Goal: Transaction & Acquisition: Subscribe to service/newsletter

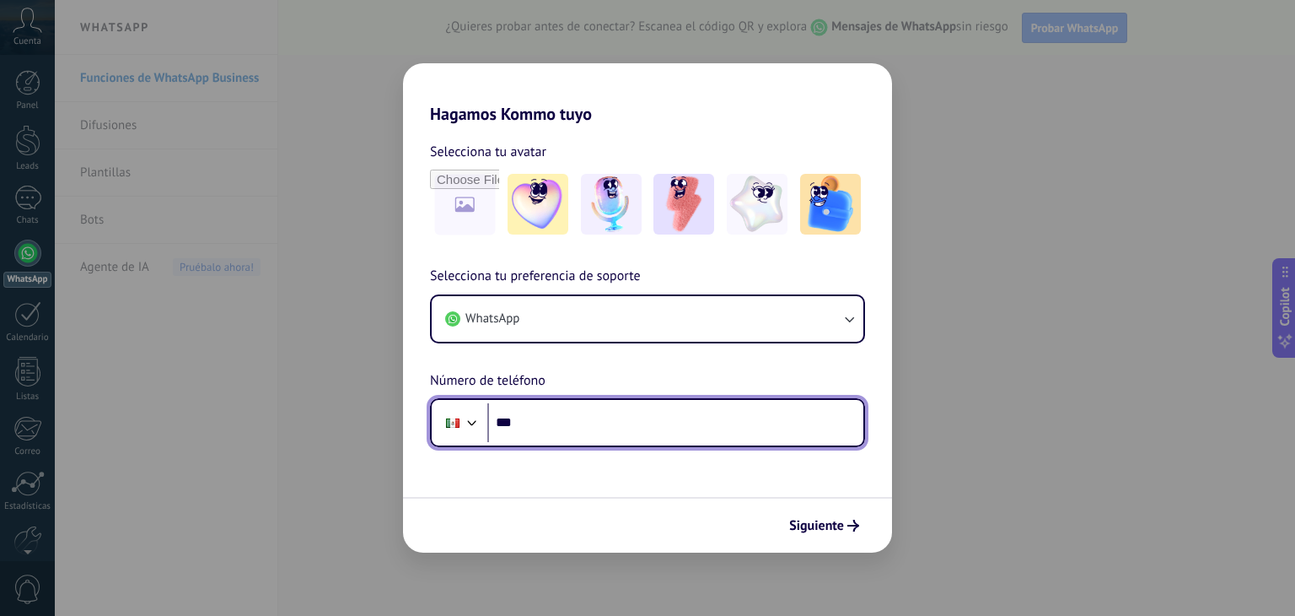
click at [571, 416] on input "***" at bounding box center [675, 422] width 376 height 39
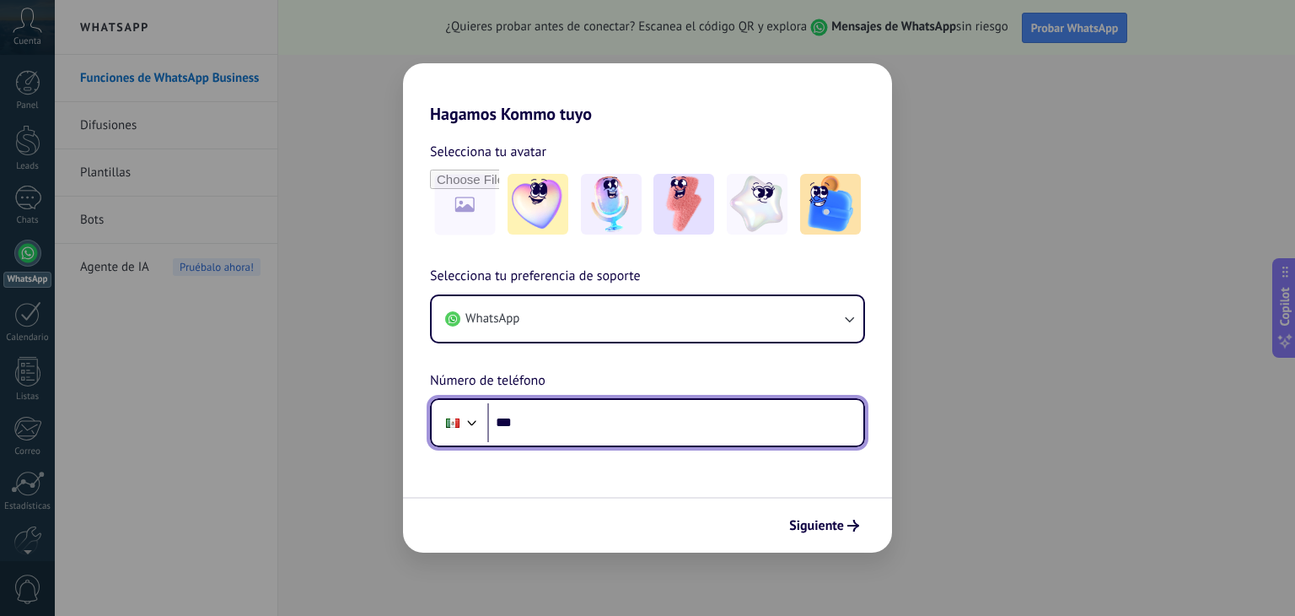
click at [556, 433] on input "***" at bounding box center [675, 422] width 376 height 39
type input "**********"
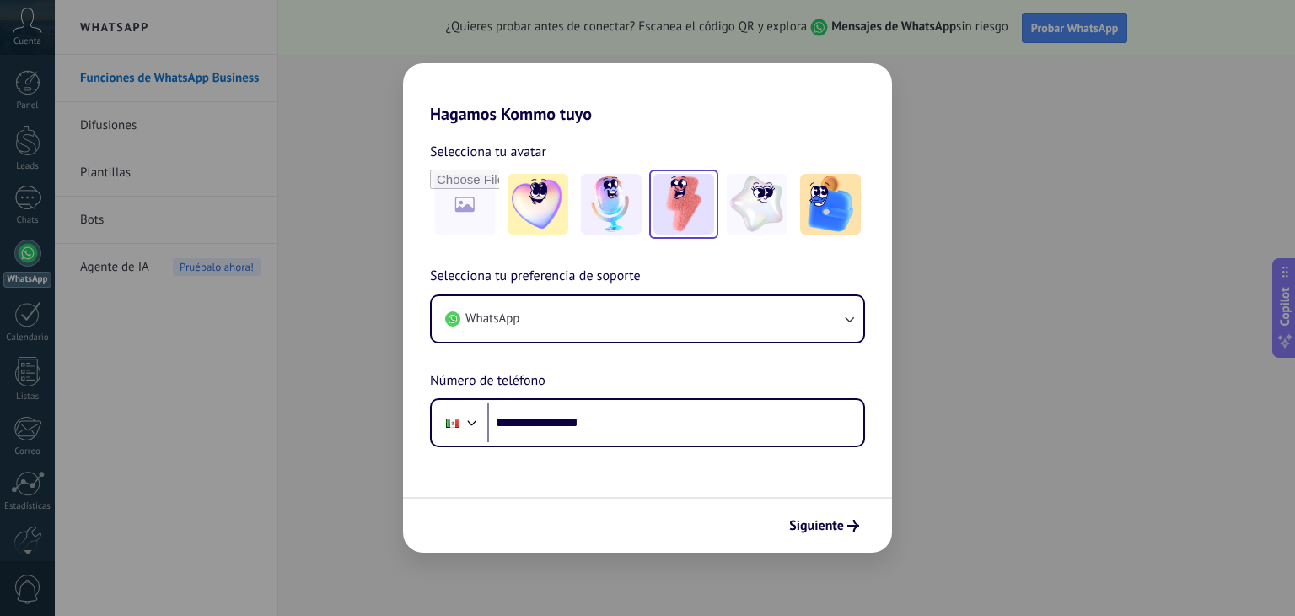
click at [703, 230] on img at bounding box center [684, 204] width 61 height 61
click at [817, 522] on span "Siguiente" at bounding box center [816, 526] width 55 height 12
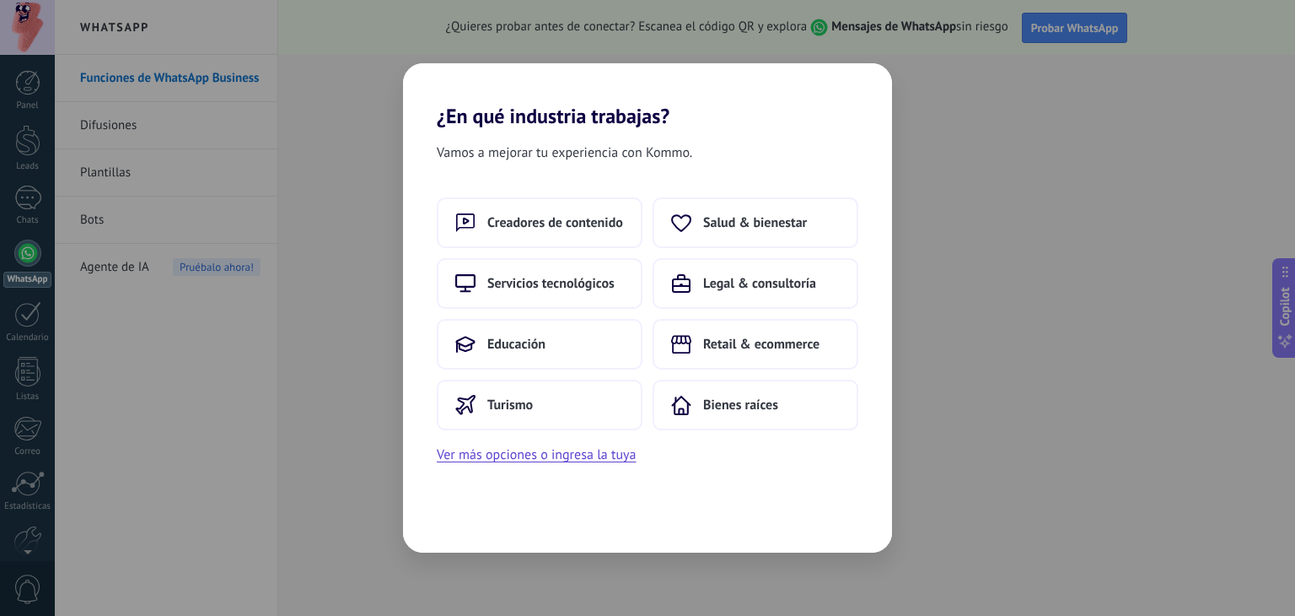
click at [553, 468] on div "Vamos a mejorar tu experiencia con Kommo. Creadores de contenido Salud & bienes…" at bounding box center [647, 340] width 489 height 424
click at [552, 457] on button "Ver más opciones o ingresa la tuya" at bounding box center [536, 455] width 199 height 22
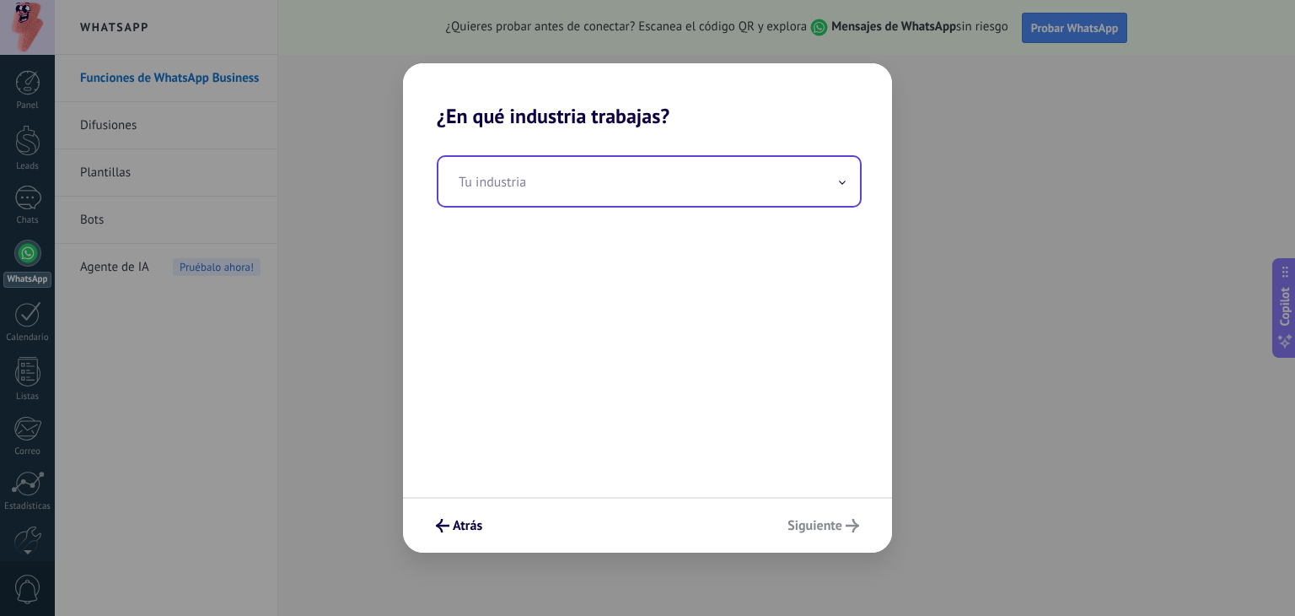
click at [658, 173] on input "text" at bounding box center [650, 181] width 422 height 49
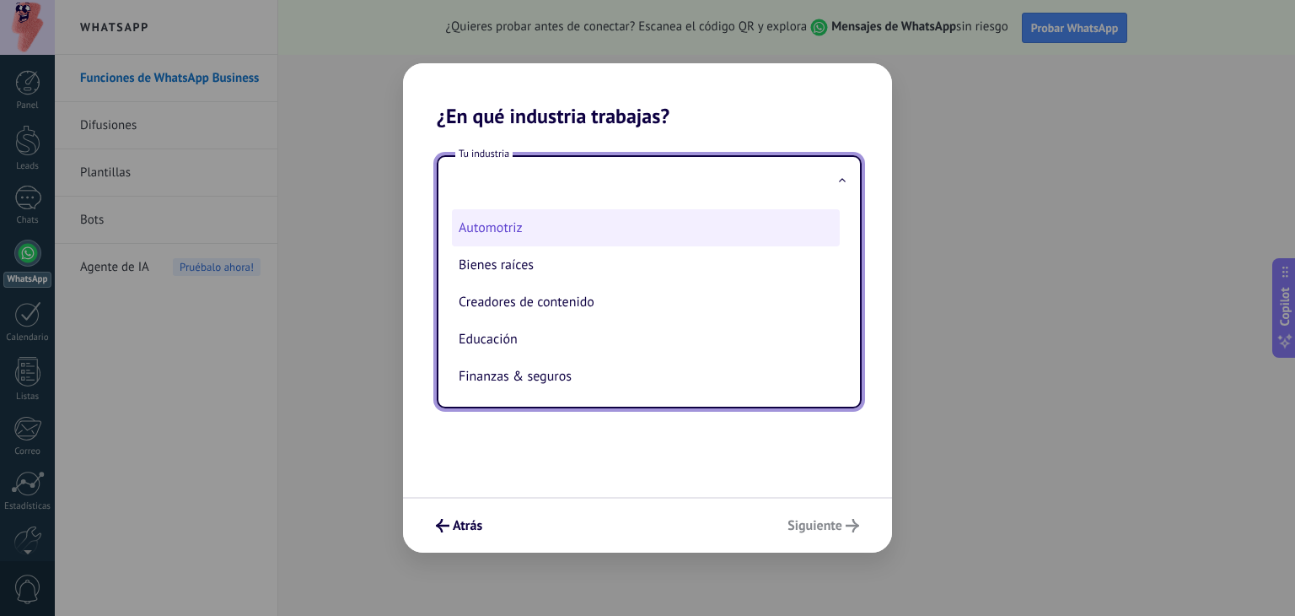
click at [547, 236] on li "Automotriz" at bounding box center [646, 227] width 388 height 37
type input "**********"
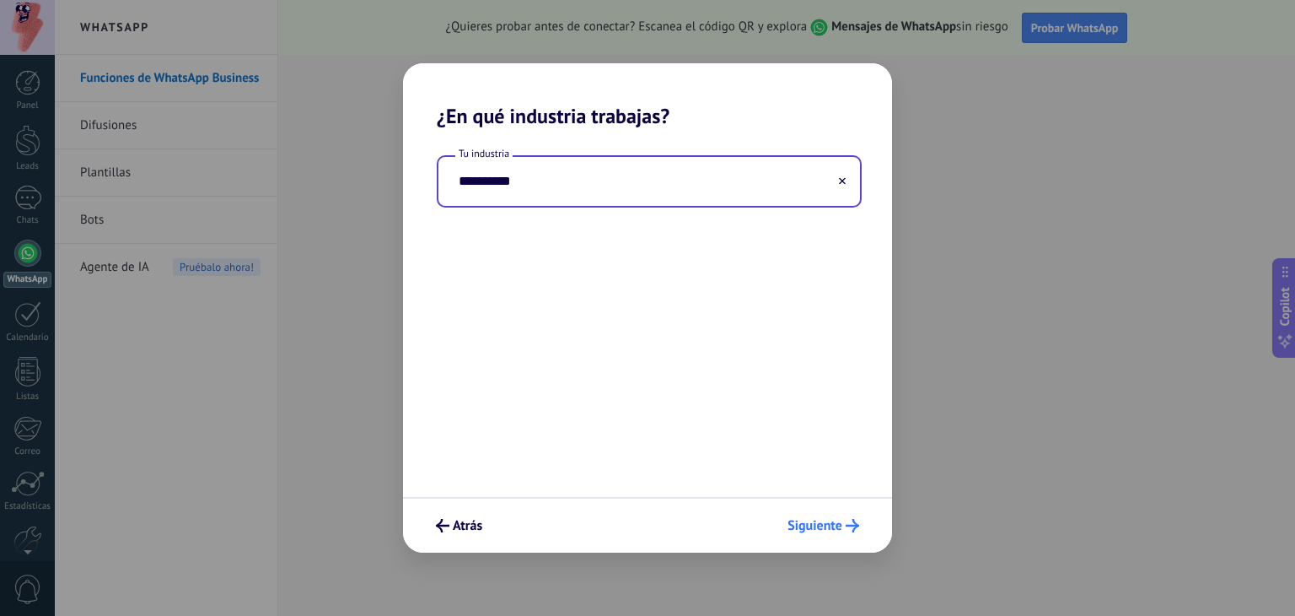
click at [815, 520] on span "Siguiente" at bounding box center [815, 526] width 55 height 12
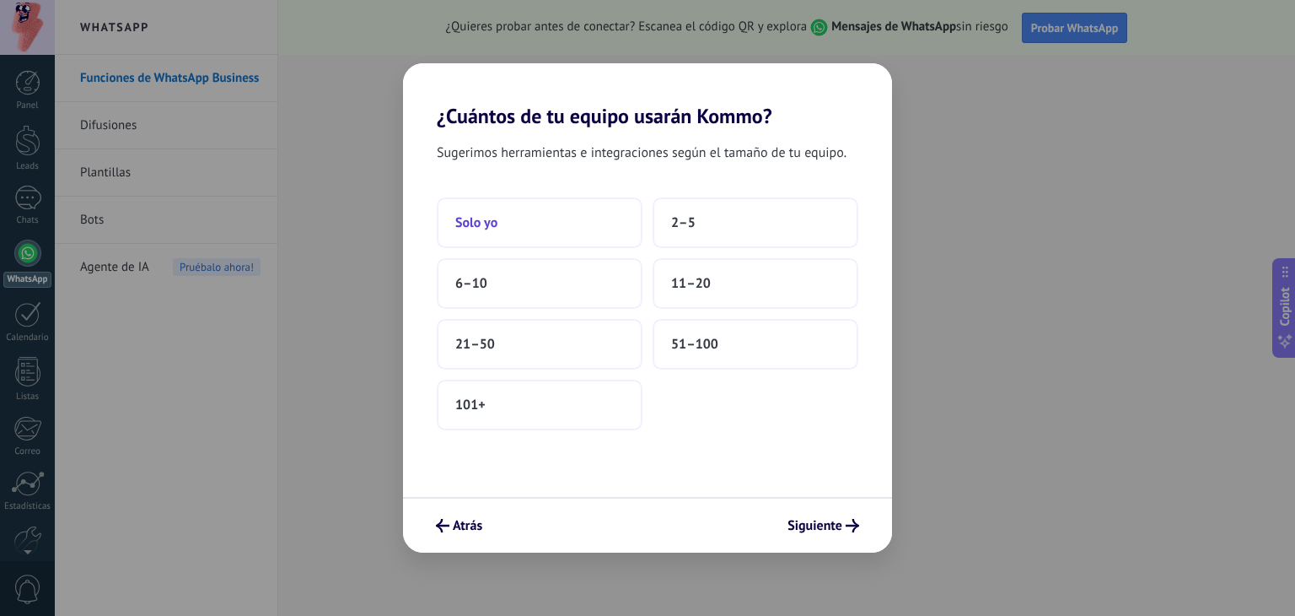
click at [560, 231] on button "Solo yo" at bounding box center [540, 222] width 206 height 51
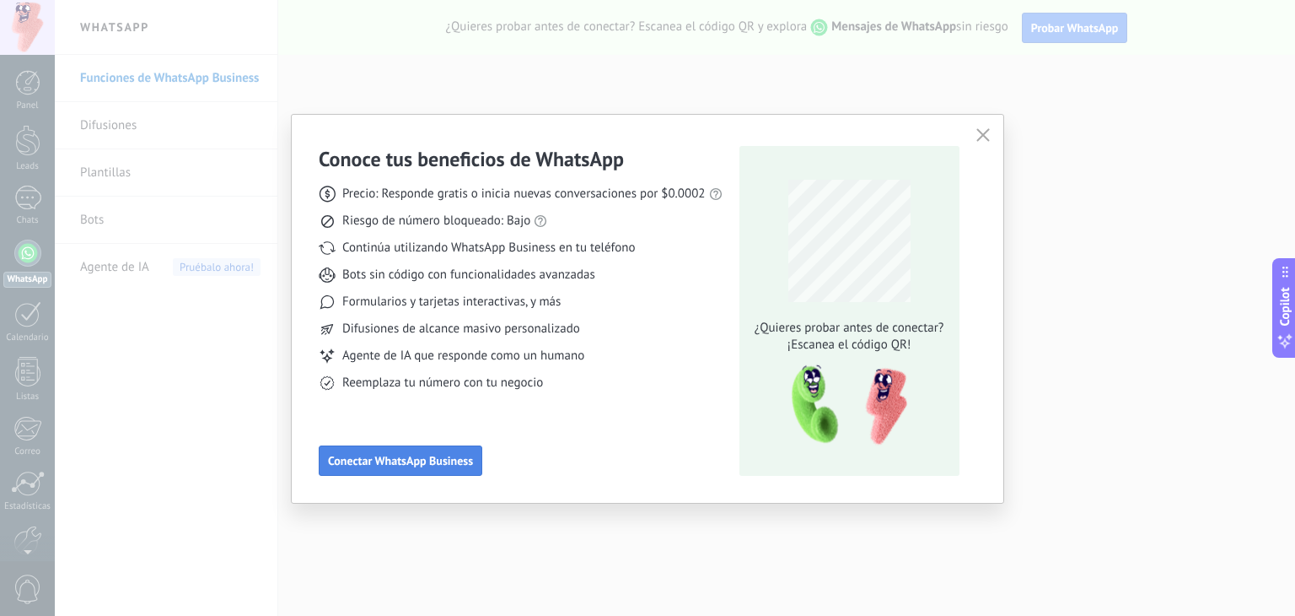
click at [395, 469] on button "Conectar WhatsApp Business" at bounding box center [401, 460] width 164 height 30
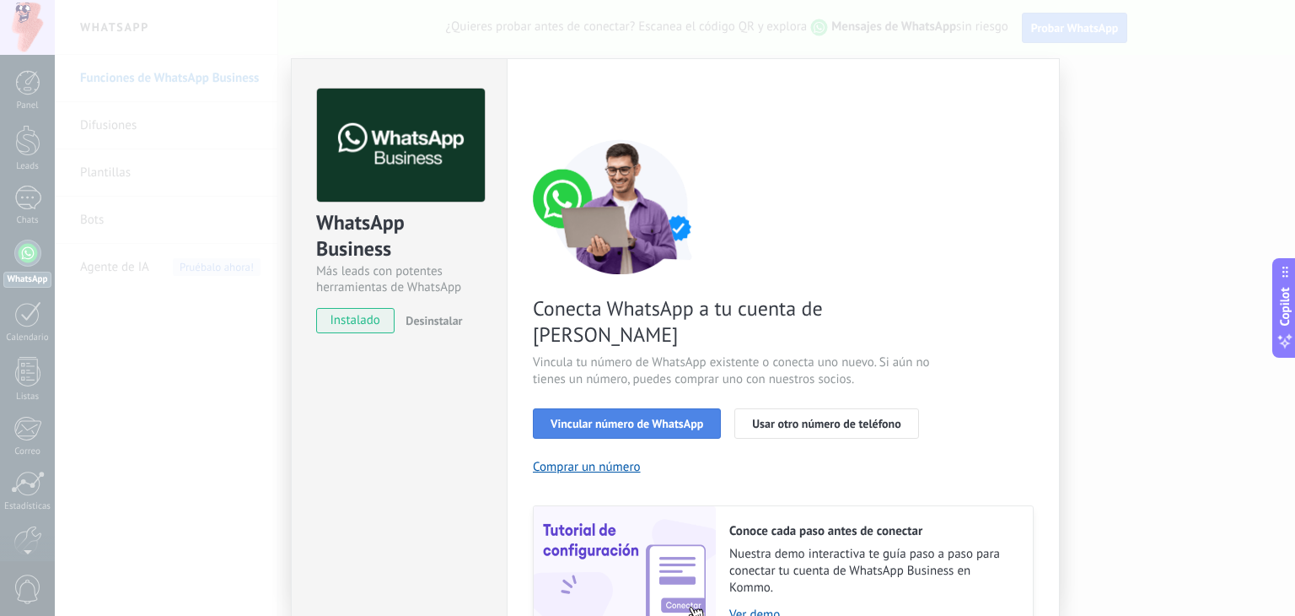
click at [595, 408] on button "Vincular número de WhatsApp" at bounding box center [627, 423] width 188 height 30
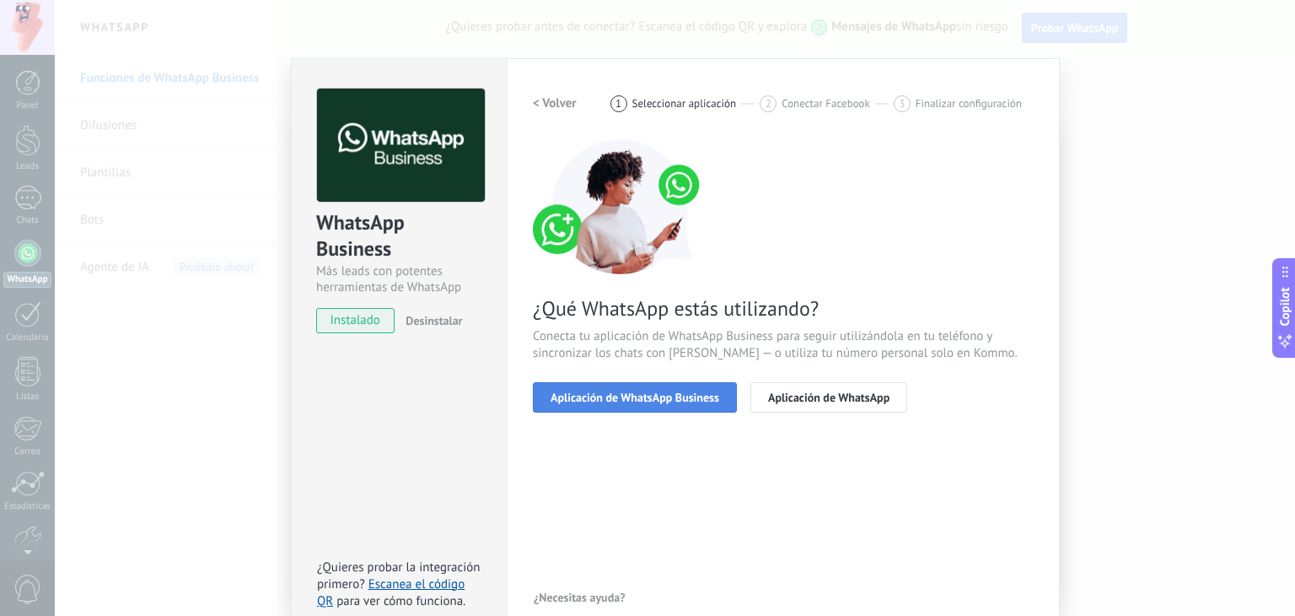
click at [647, 409] on button "Aplicación de WhatsApp Business" at bounding box center [635, 397] width 204 height 30
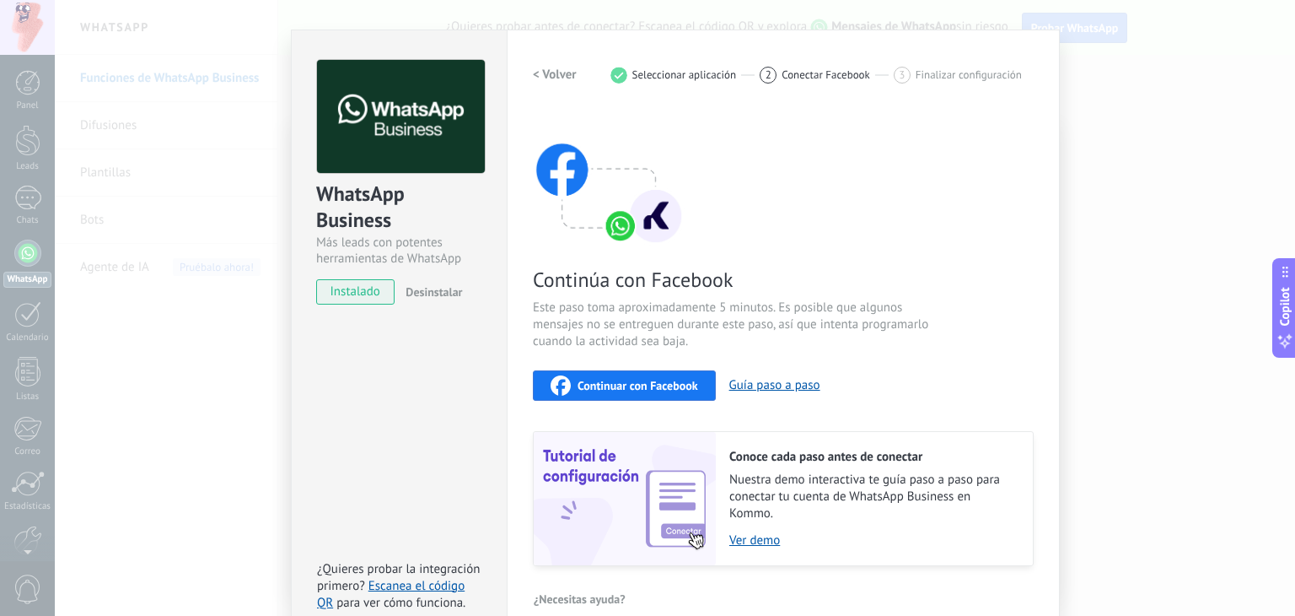
scroll to position [53, 0]
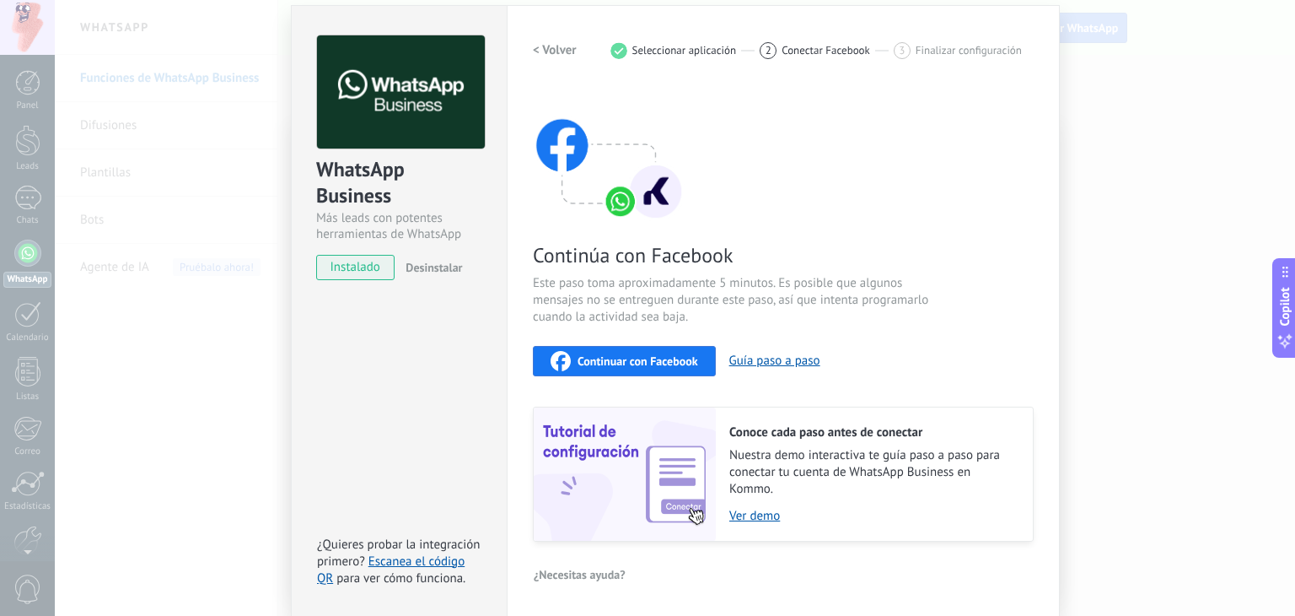
click at [555, 42] on h2 "< Volver" at bounding box center [555, 50] width 44 height 16
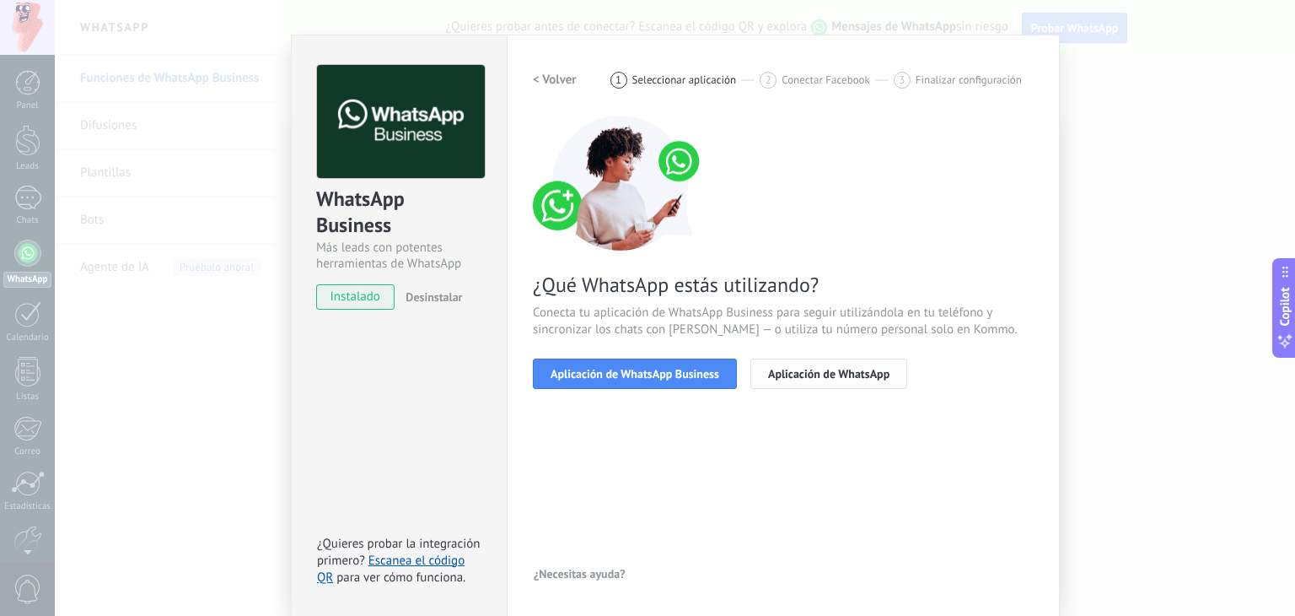
click at [836, 374] on span "Aplicación de WhatsApp" at bounding box center [828, 374] width 121 height 12
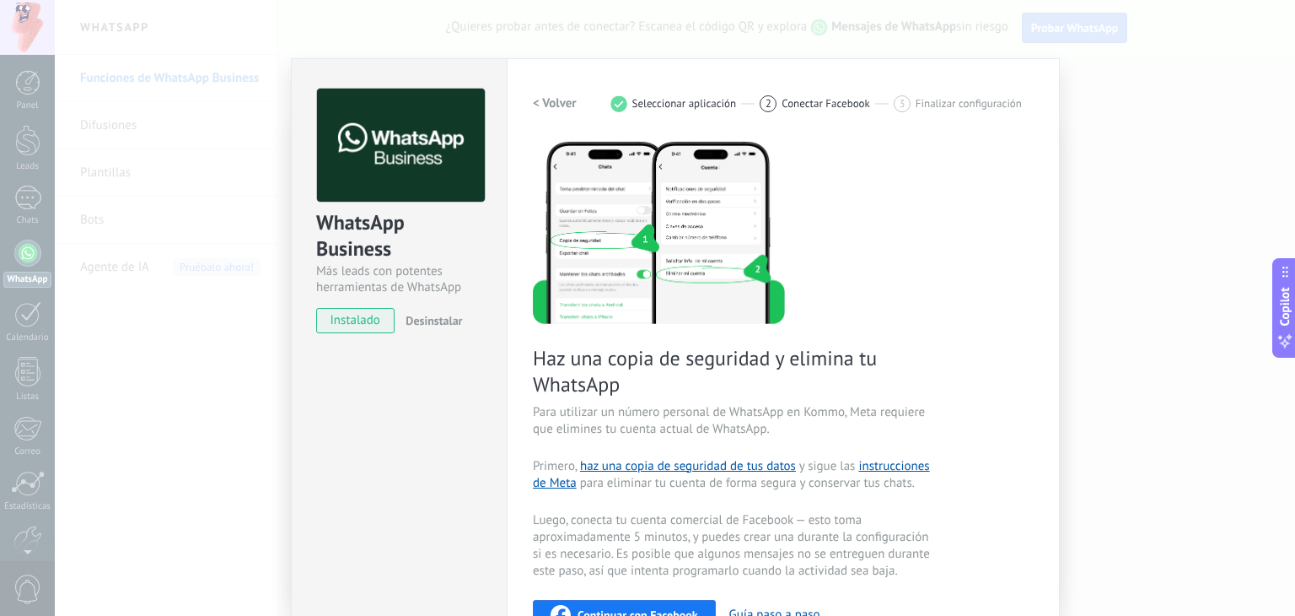
scroll to position [0, 0]
click at [573, 110] on h2 "< Volver" at bounding box center [555, 103] width 44 height 16
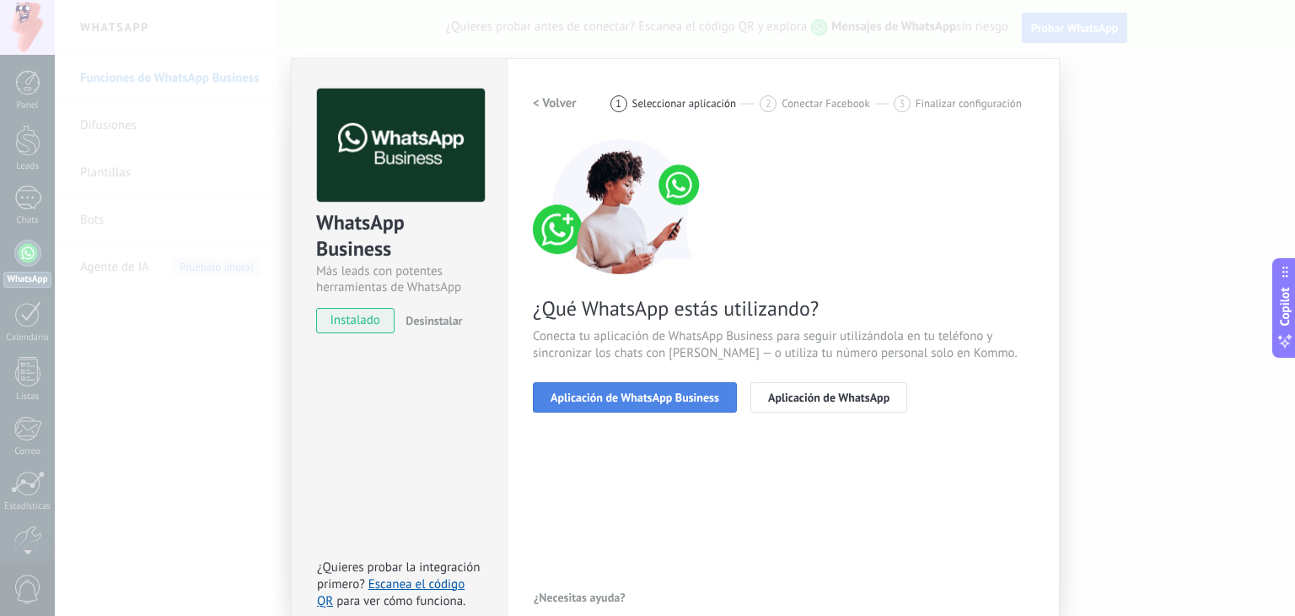
click at [603, 407] on button "Aplicación de WhatsApp Business" at bounding box center [635, 397] width 204 height 30
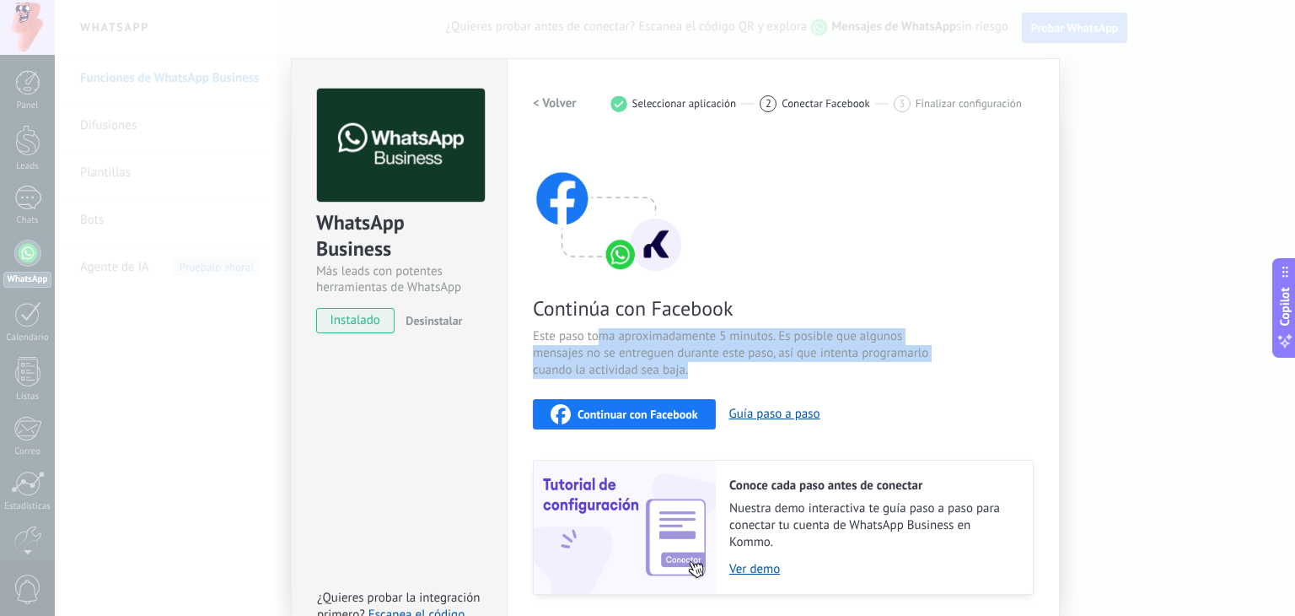
drag, startPoint x: 595, startPoint y: 338, endPoint x: 746, endPoint y: 378, distance: 156.1
click at [747, 378] on div "Continúa con Facebook Este paso toma aproximadamente 5 minutos. Es posible que …" at bounding box center [783, 366] width 501 height 455
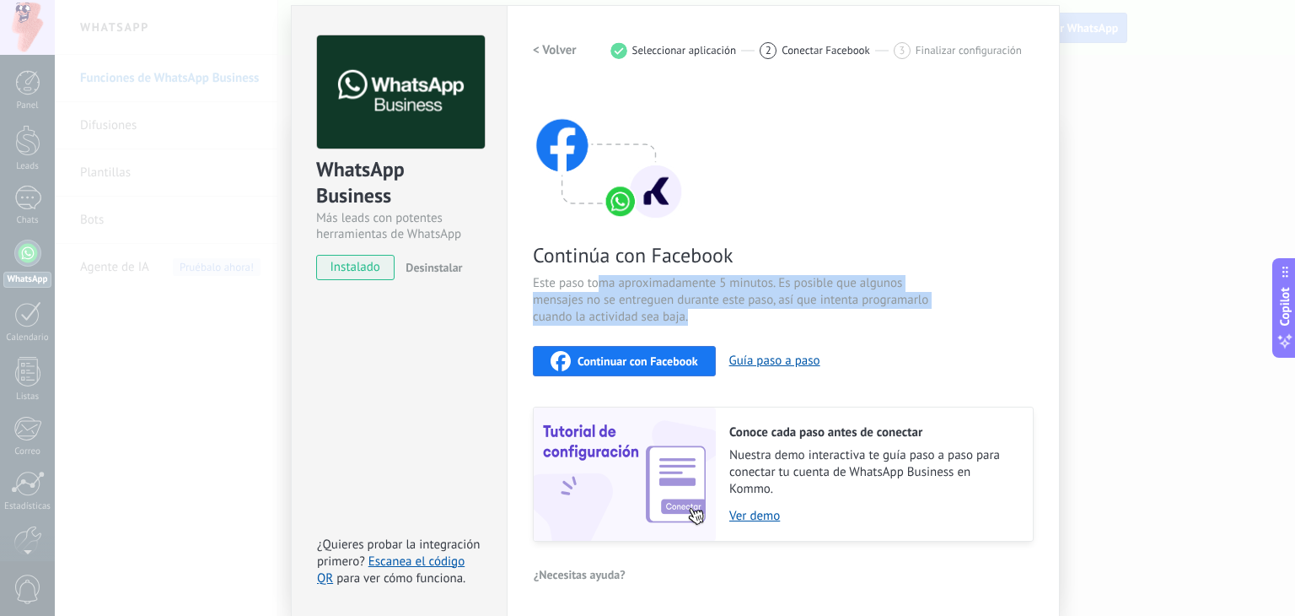
click at [811, 315] on span "Este paso toma aproximadamente 5 minutos. Es posible que algunos mensajes no se…" at bounding box center [733, 300] width 401 height 51
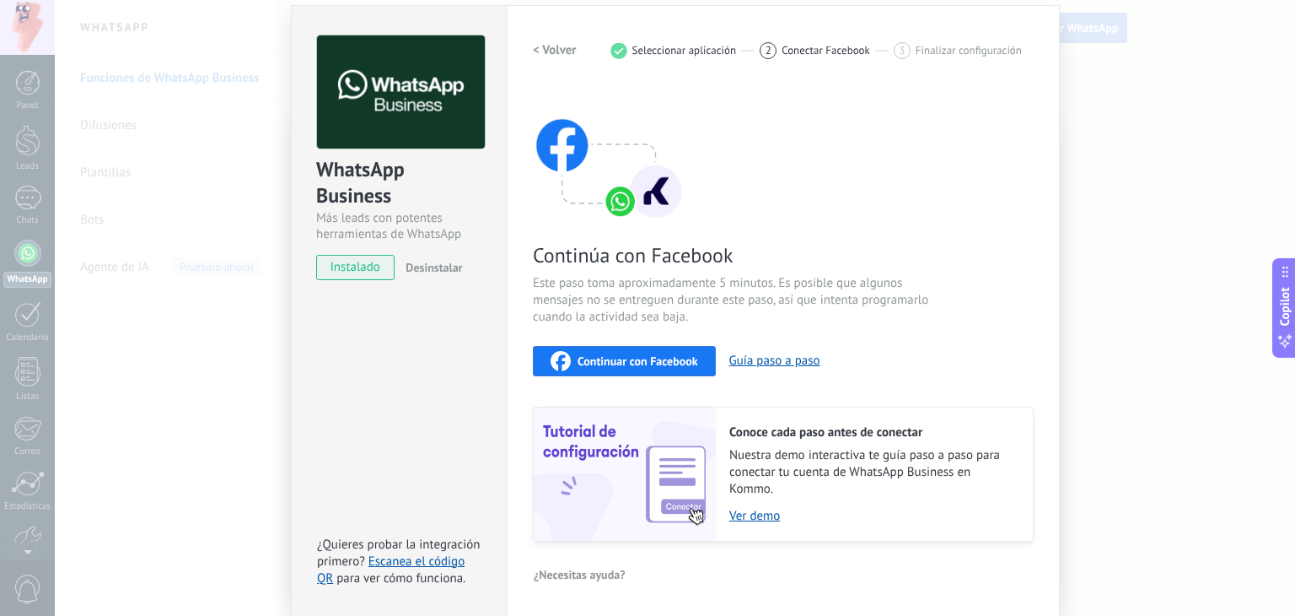
click at [632, 355] on span "Continuar con Facebook" at bounding box center [638, 361] width 121 height 12
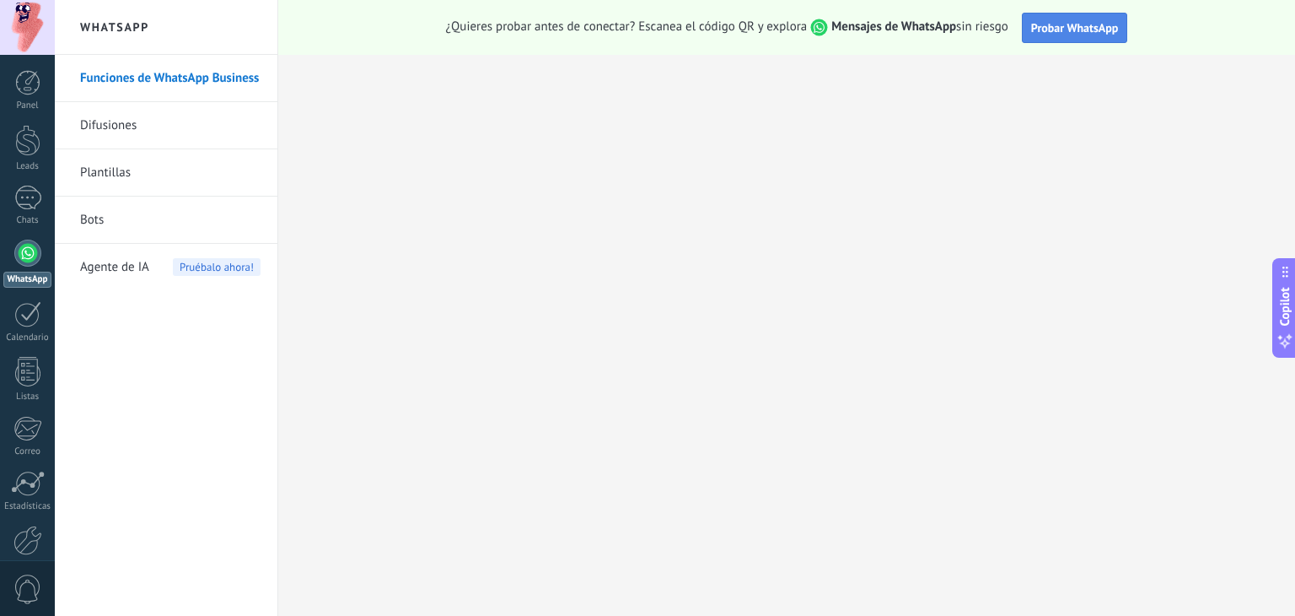
click at [1051, 36] on button "Probar WhatsApp" at bounding box center [1075, 28] width 106 height 30
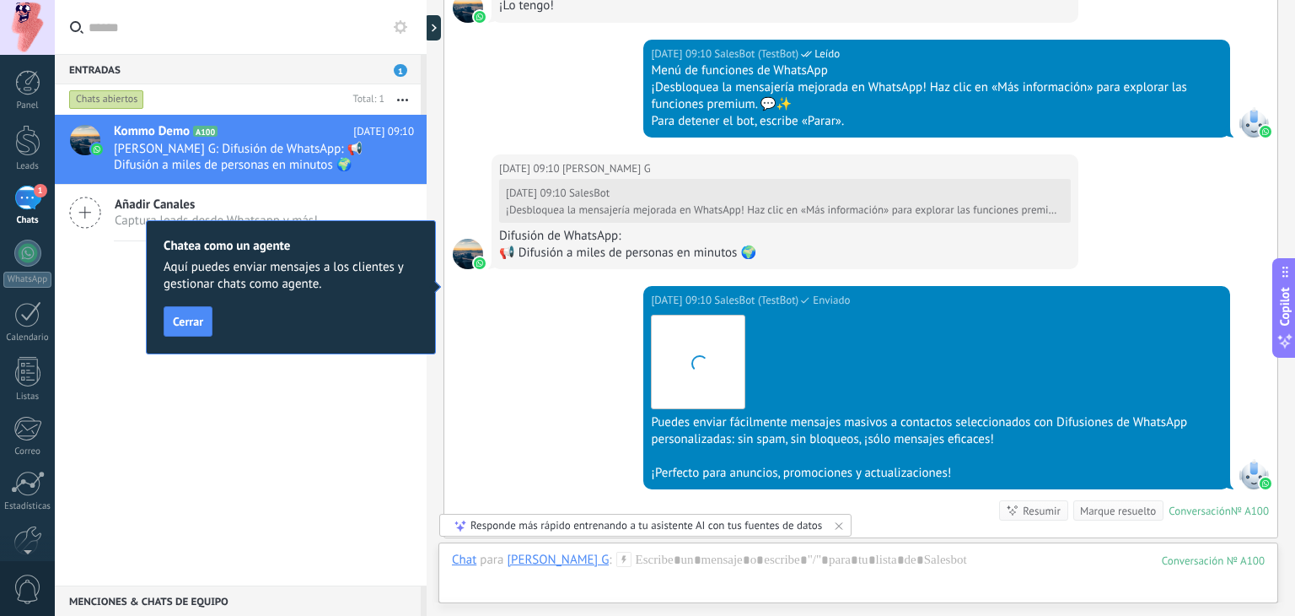
scroll to position [1081, 0]
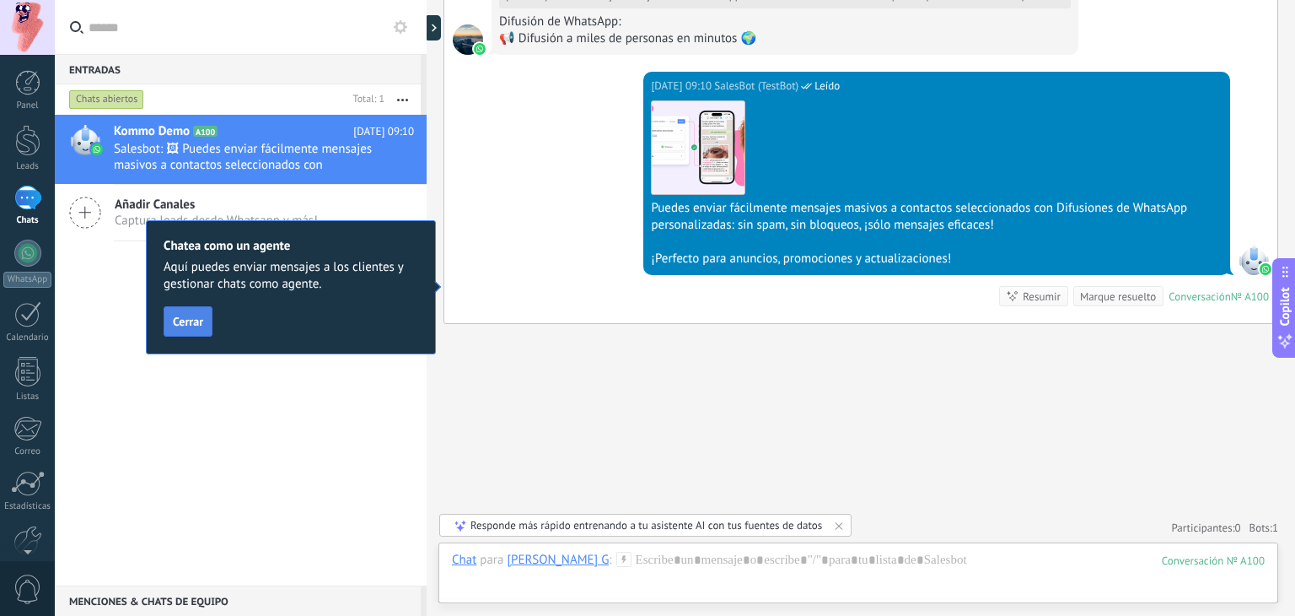
click at [191, 325] on span "Cerrar" at bounding box center [188, 321] width 30 height 12
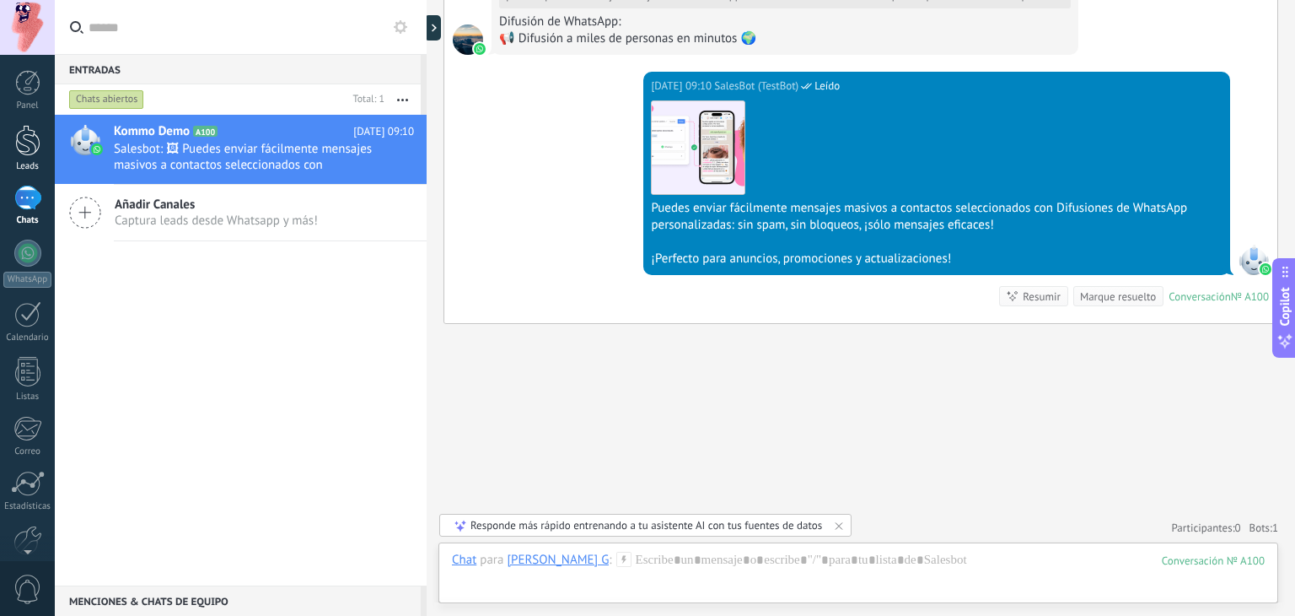
click at [30, 157] on link "Leads" at bounding box center [27, 148] width 55 height 47
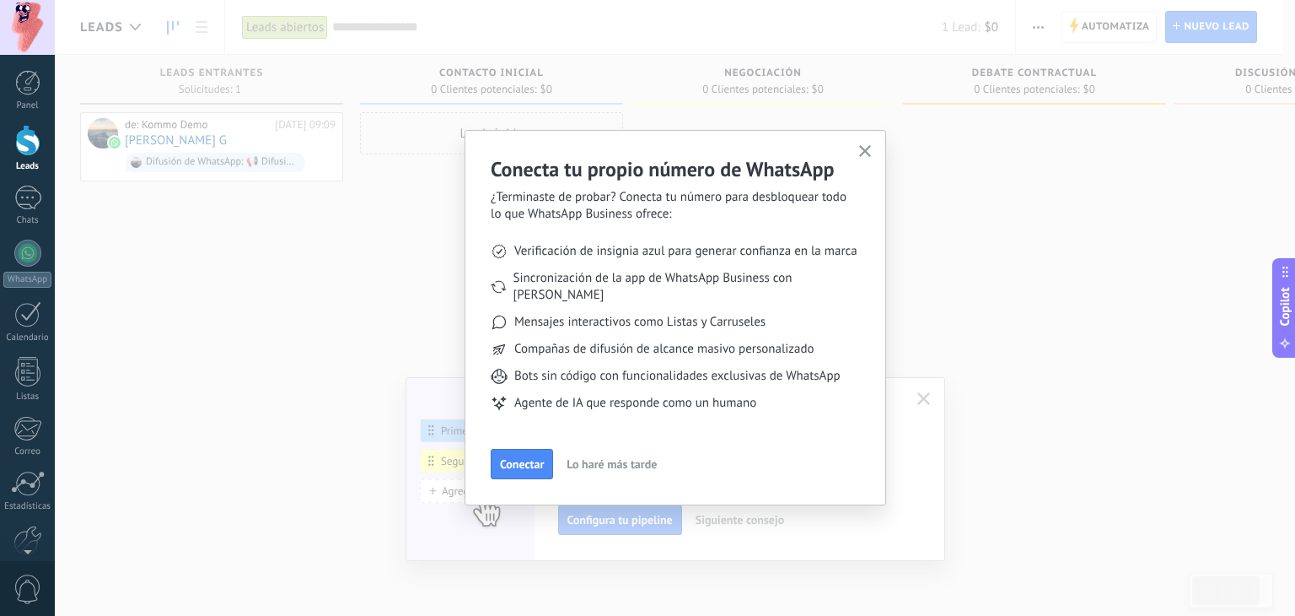
click at [519, 458] on span "Conectar" at bounding box center [522, 464] width 44 height 12
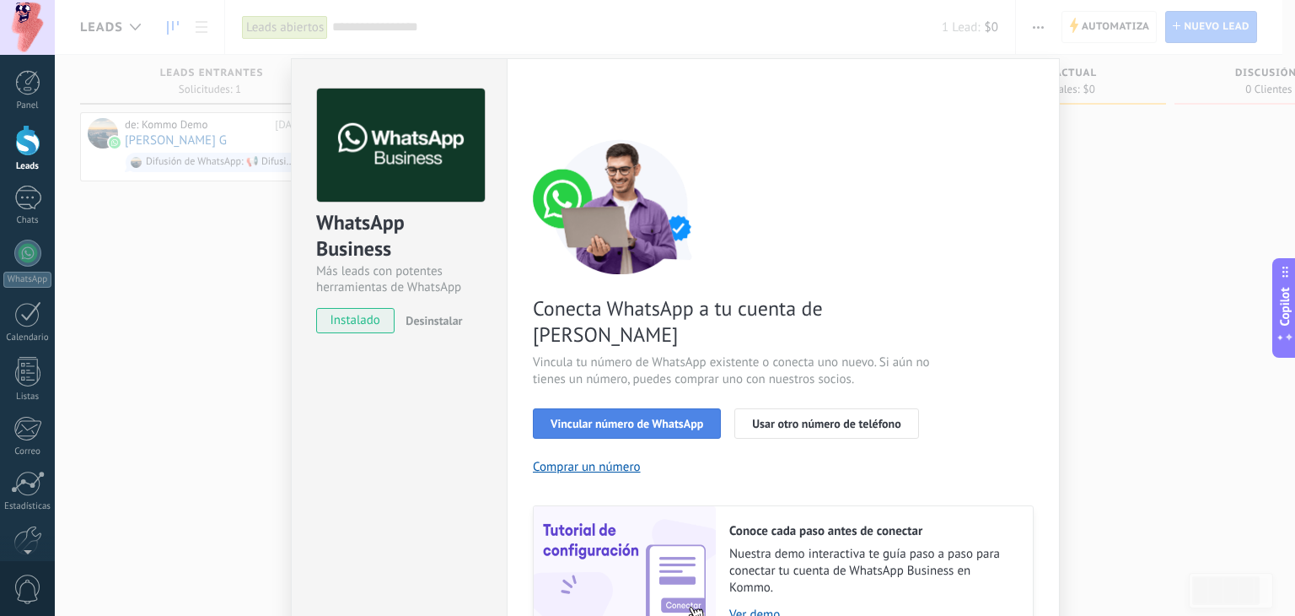
click at [624, 408] on button "Vincular número de WhatsApp" at bounding box center [627, 423] width 188 height 30
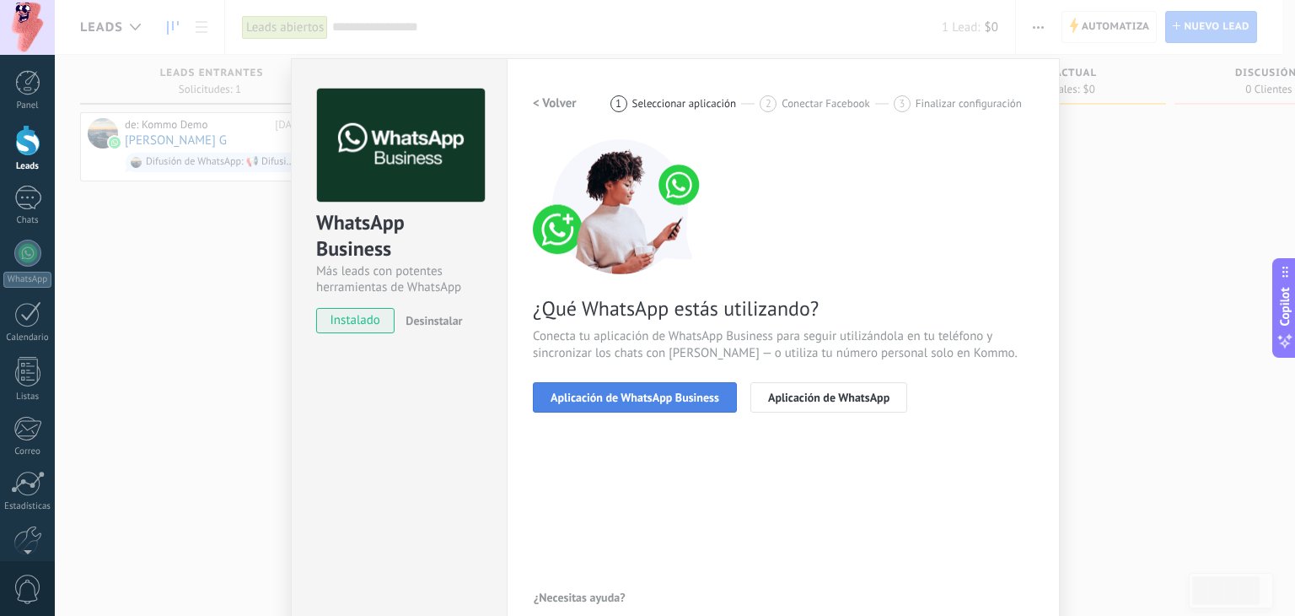
click at [601, 384] on button "Aplicación de WhatsApp Business" at bounding box center [635, 397] width 204 height 30
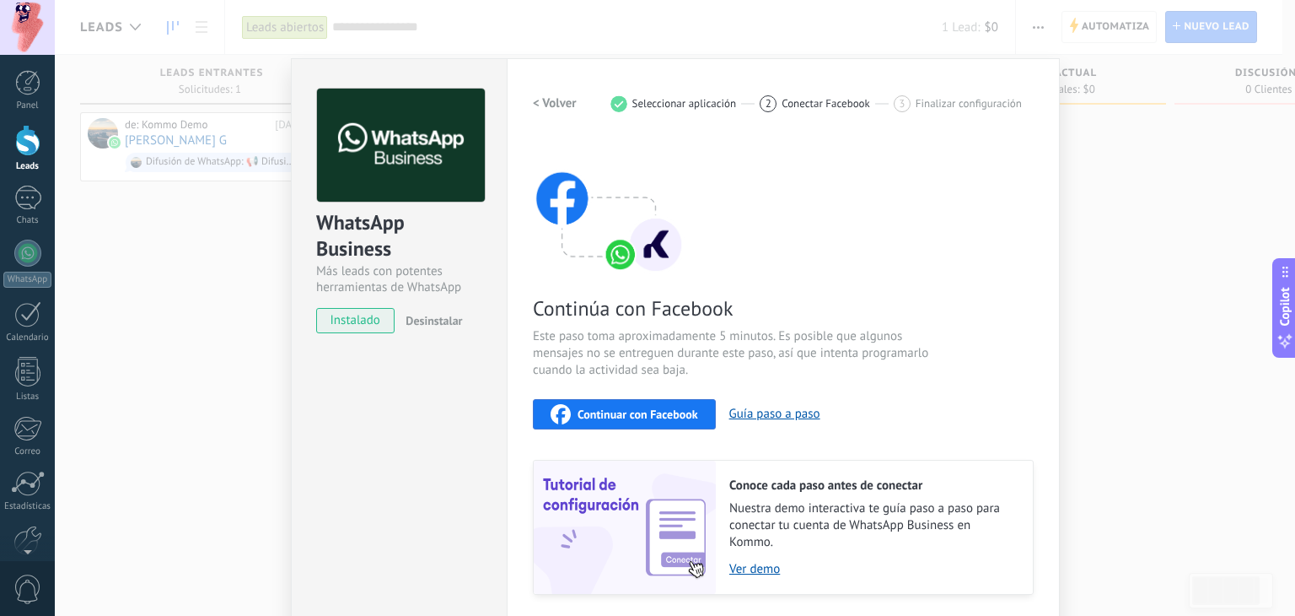
scroll to position [53, 0]
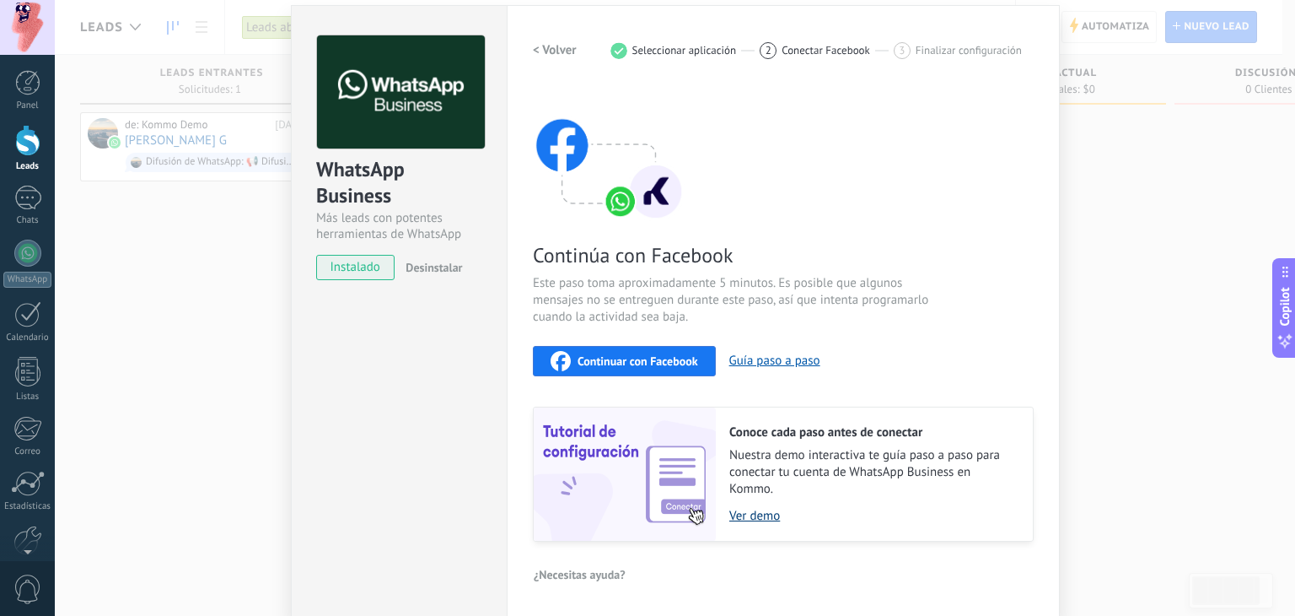
click at [741, 519] on link "Ver demo" at bounding box center [873, 516] width 287 height 16
click at [1073, 132] on div "WhatsApp Business Más leads con potentes herramientas de WhatsApp instalado Des…" at bounding box center [675, 308] width 1241 height 616
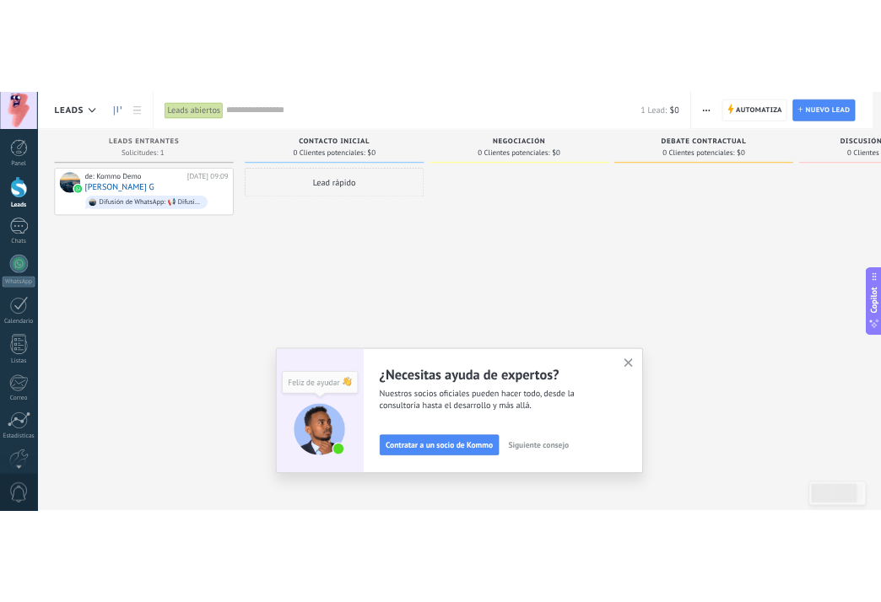
scroll to position [0, 0]
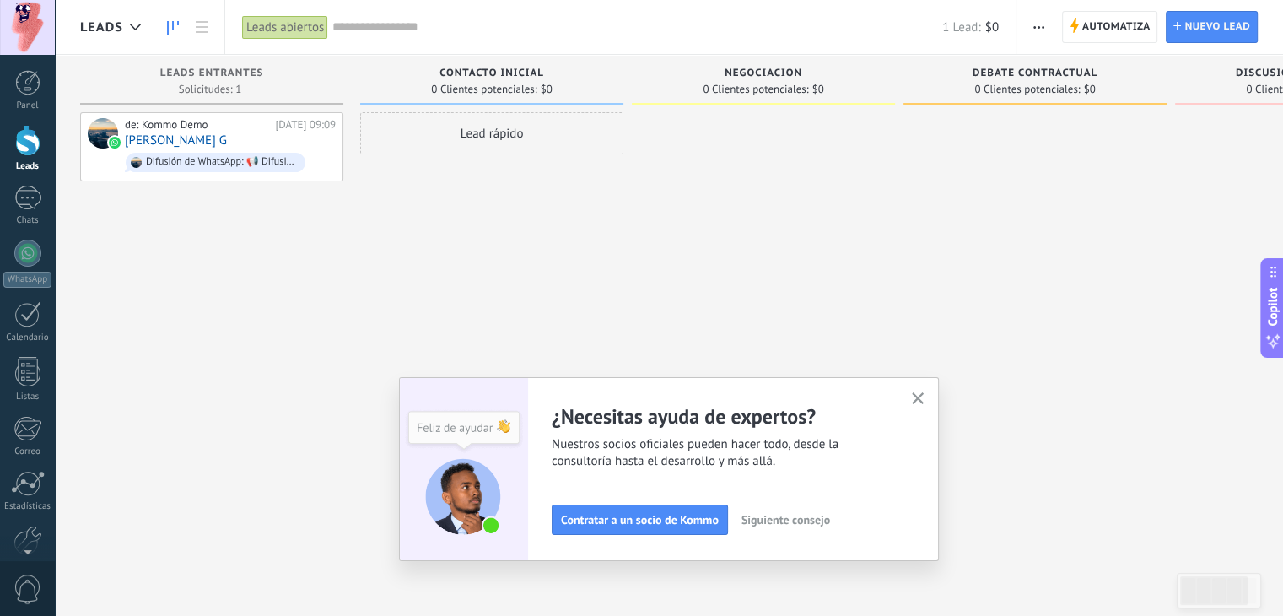
click at [916, 404] on button "button" at bounding box center [918, 399] width 21 height 23
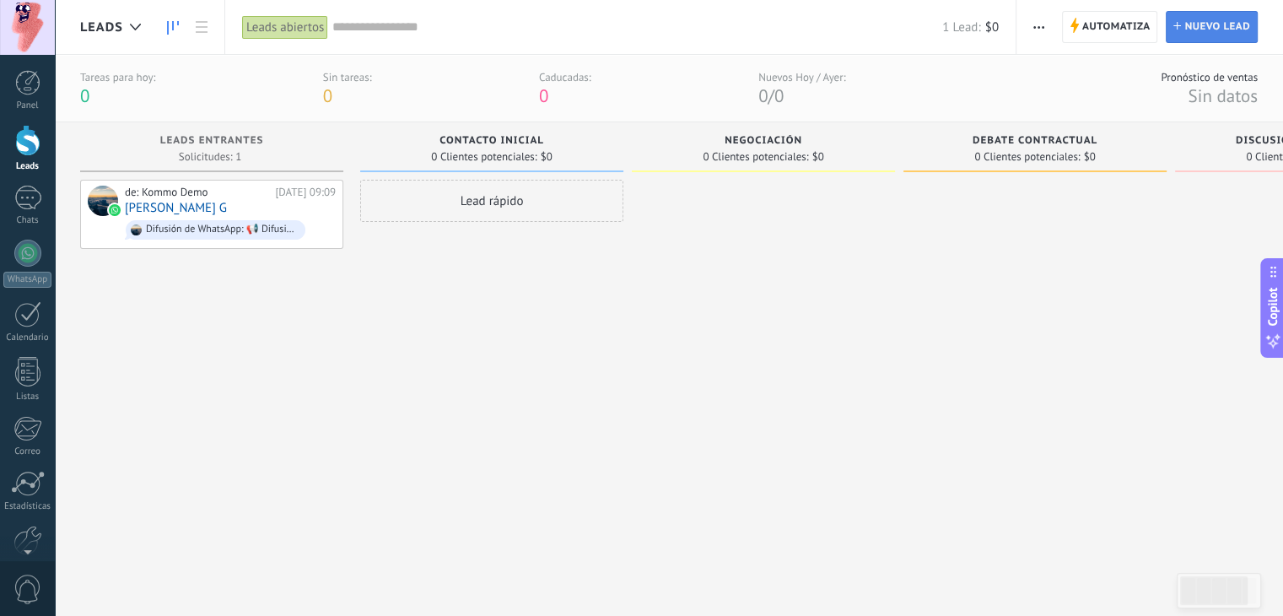
click at [1203, 31] on span "Nuevo lead" at bounding box center [1217, 27] width 66 height 30
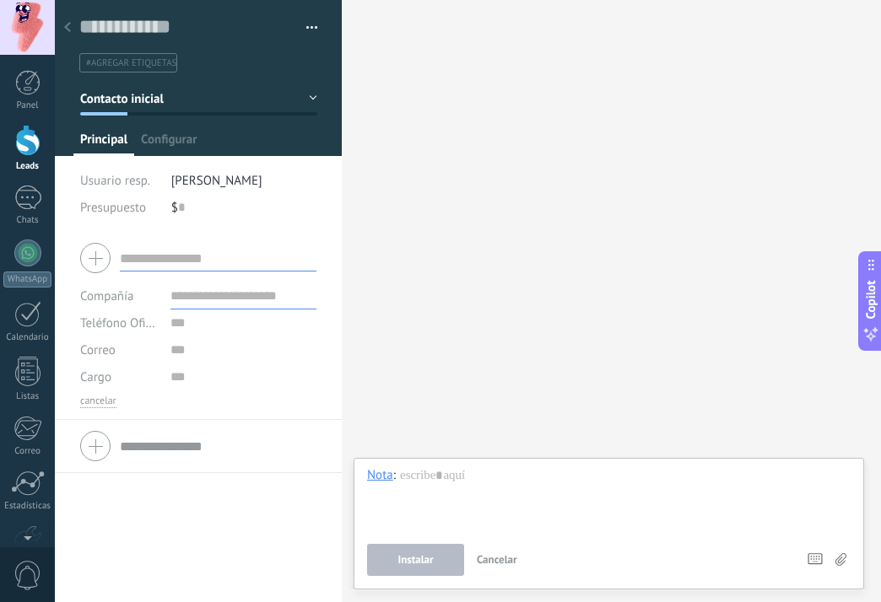
type textarea "**********"
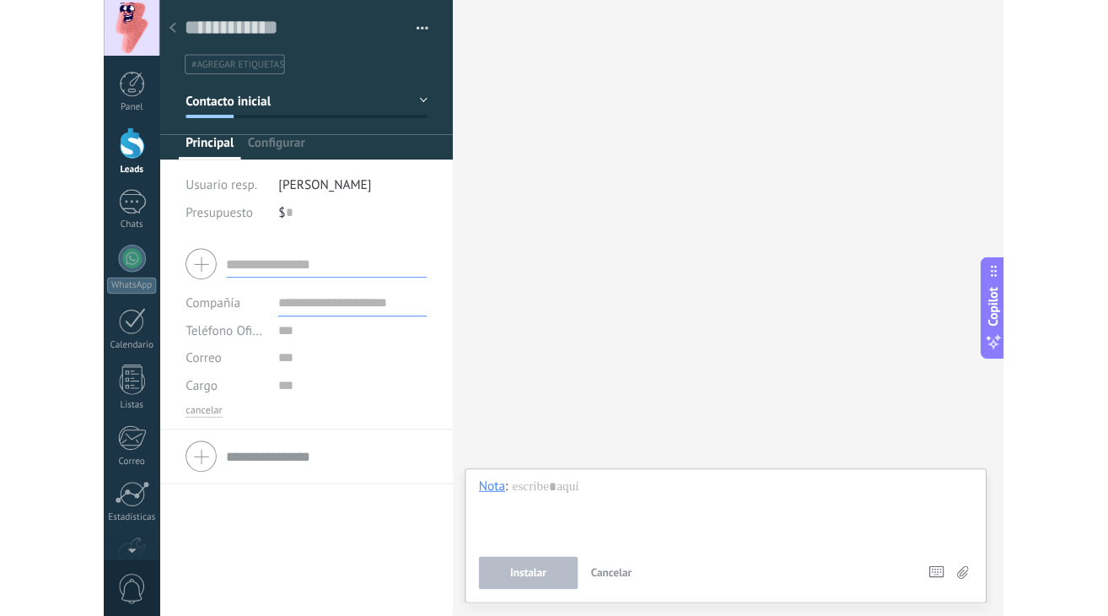
scroll to position [24, 0]
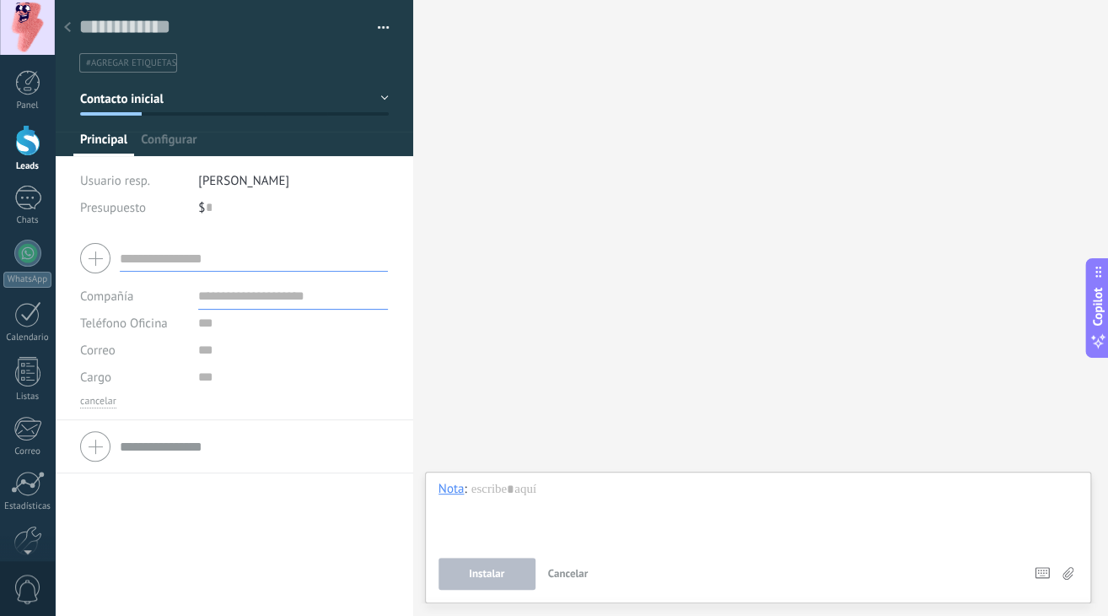
click at [148, 255] on input "text" at bounding box center [254, 258] width 268 height 27
click at [101, 257] on div at bounding box center [234, 258] width 308 height 42
click at [172, 263] on input "text" at bounding box center [254, 258] width 268 height 27
click at [104, 405] on button "cancelar" at bounding box center [98, 401] width 36 height 13
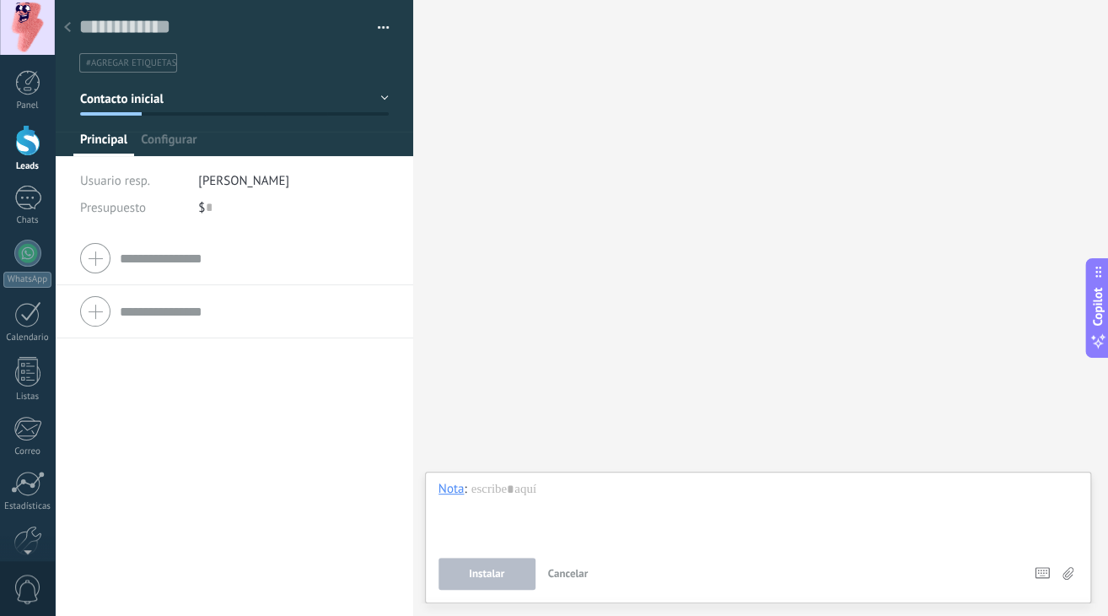
click at [103, 254] on div at bounding box center [234, 258] width 308 height 42
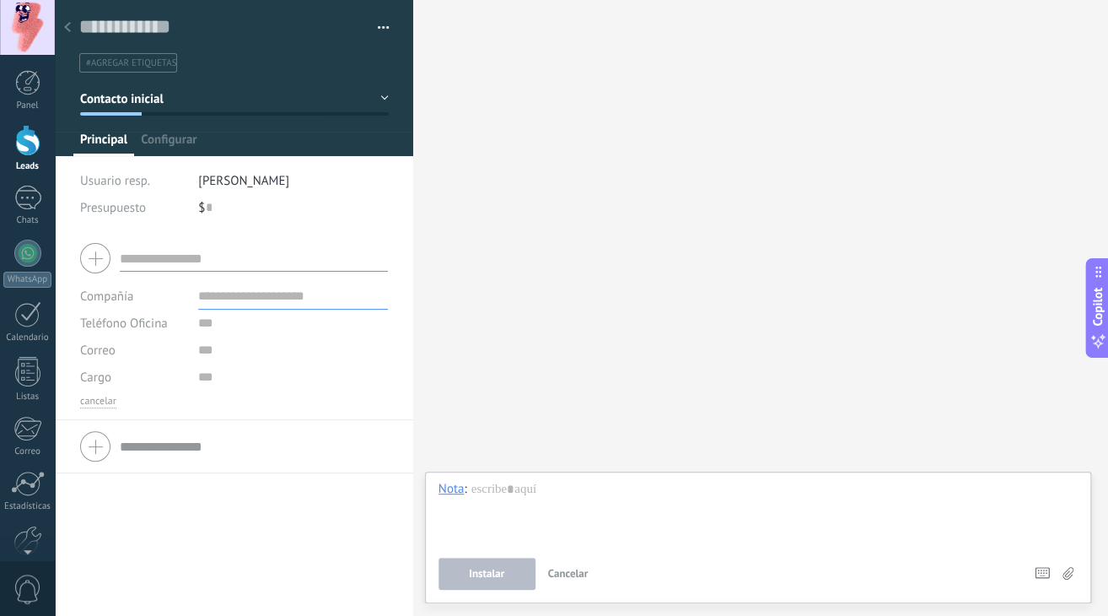
click at [214, 287] on input "text" at bounding box center [293, 296] width 190 height 27
click at [171, 251] on input "text" at bounding box center [254, 258] width 268 height 27
paste input "**********"
type input "**********"
drag, startPoint x: 207, startPoint y: 256, endPoint x: 47, endPoint y: 253, distance: 160.3
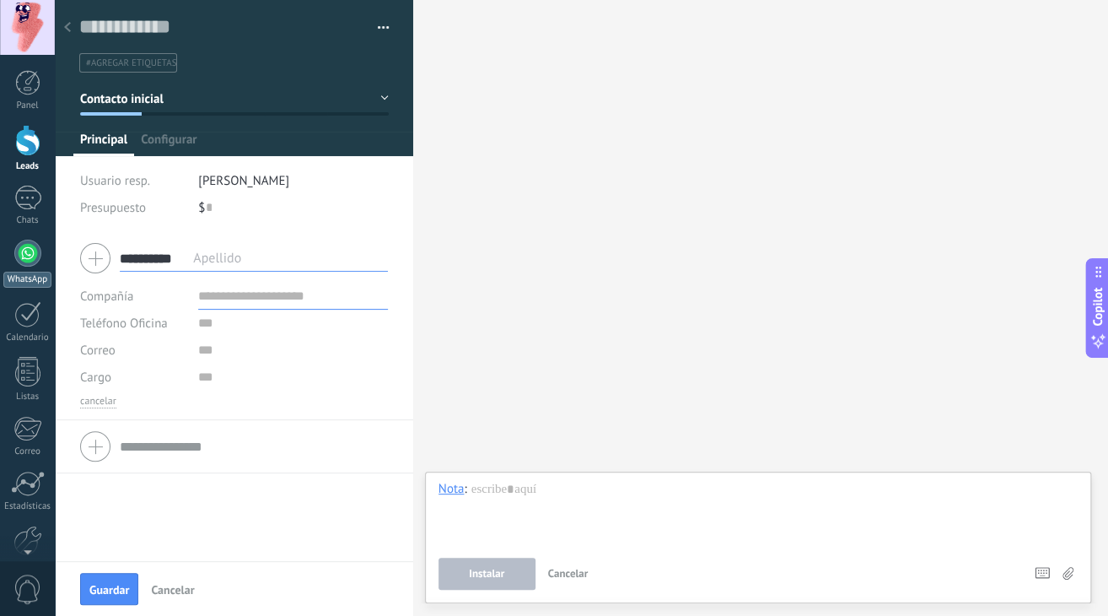
click at [47, 253] on body ".abccls-1,.abccls-2{fill-rule:evenodd}.abccls-2{fill:#fff} .abfcls-1{fill:none}…" at bounding box center [554, 308] width 1108 height 616
click at [25, 243] on div at bounding box center [27, 253] width 27 height 27
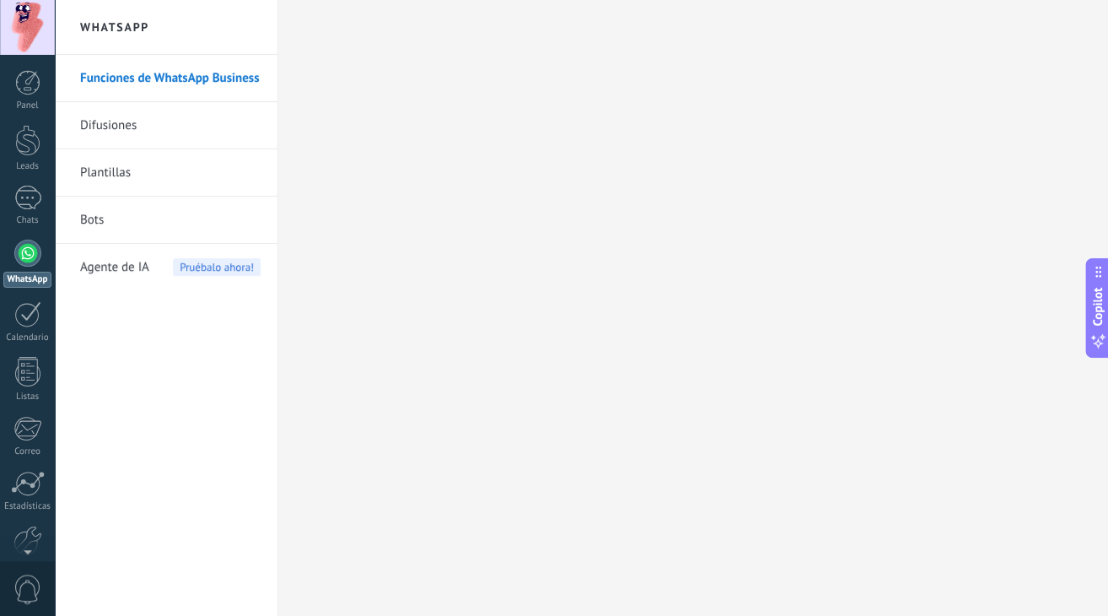
click at [133, 138] on link "Difusiones" at bounding box center [170, 125] width 180 height 47
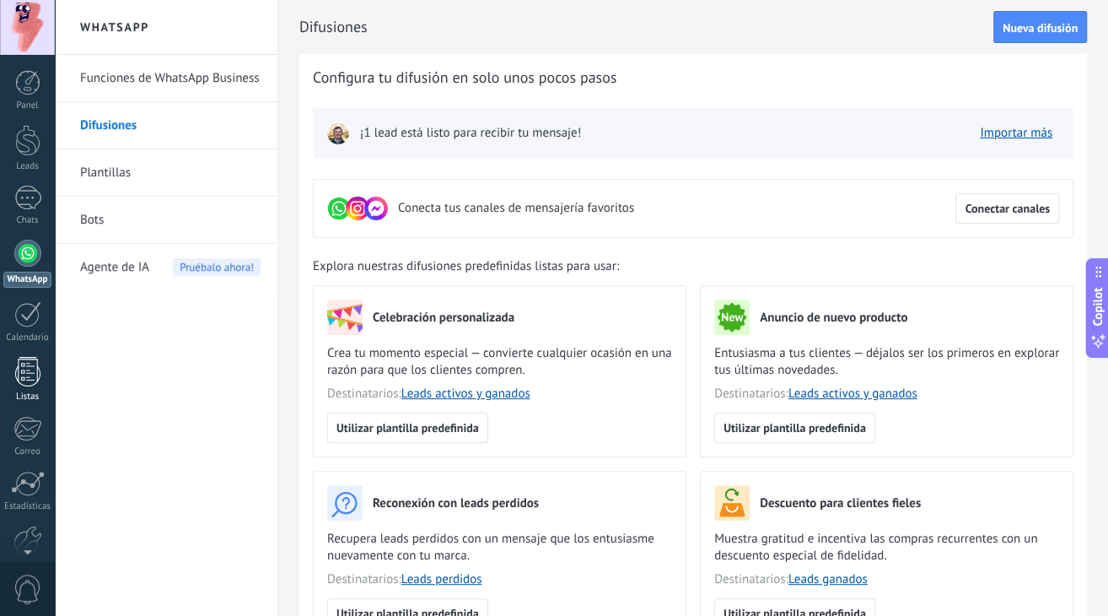
click at [32, 370] on div at bounding box center [27, 372] width 25 height 30
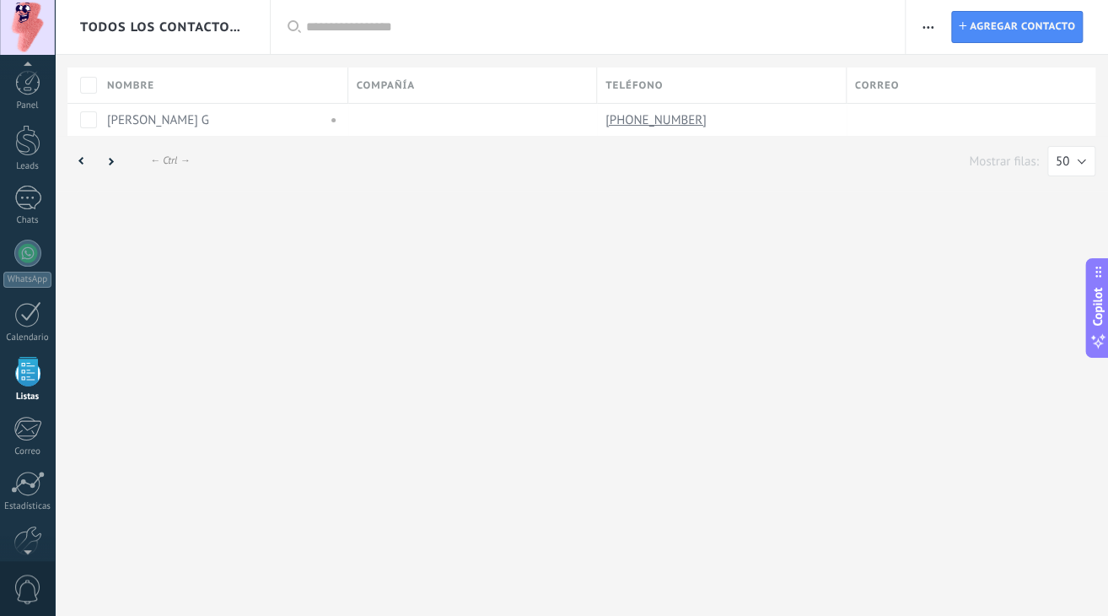
scroll to position [43, 0]
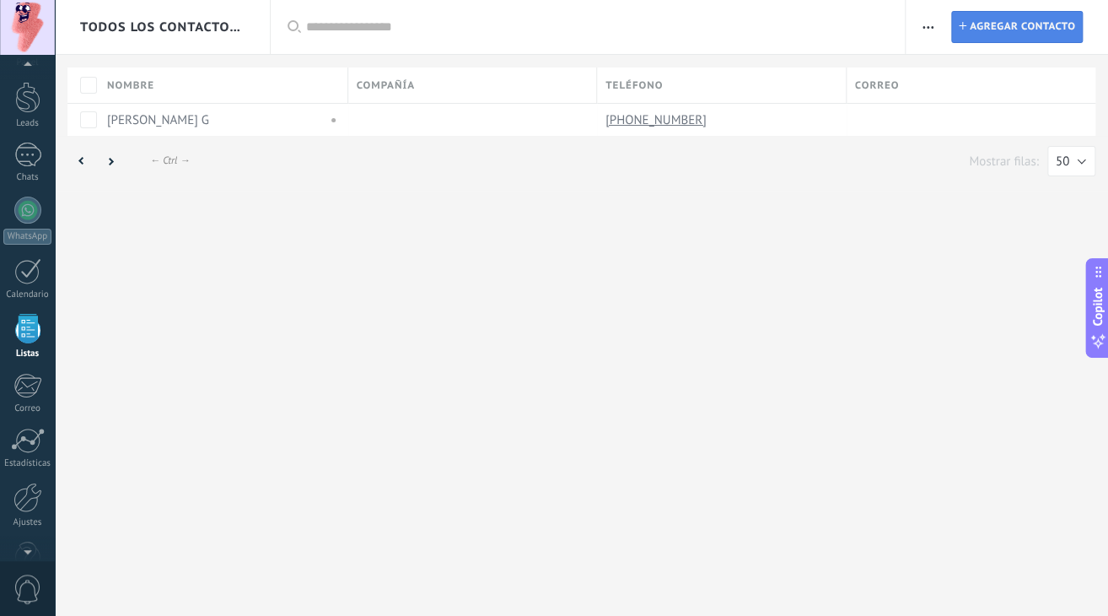
click at [976, 22] on span "Agregar contacto" at bounding box center [1022, 27] width 105 height 30
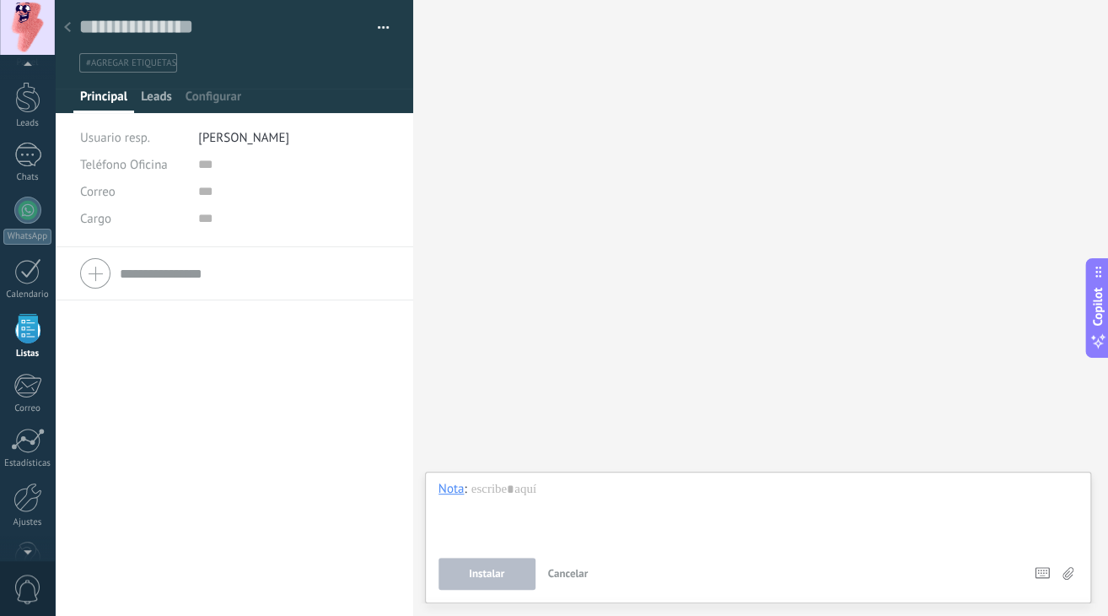
click at [165, 110] on span "Leads" at bounding box center [156, 101] width 31 height 24
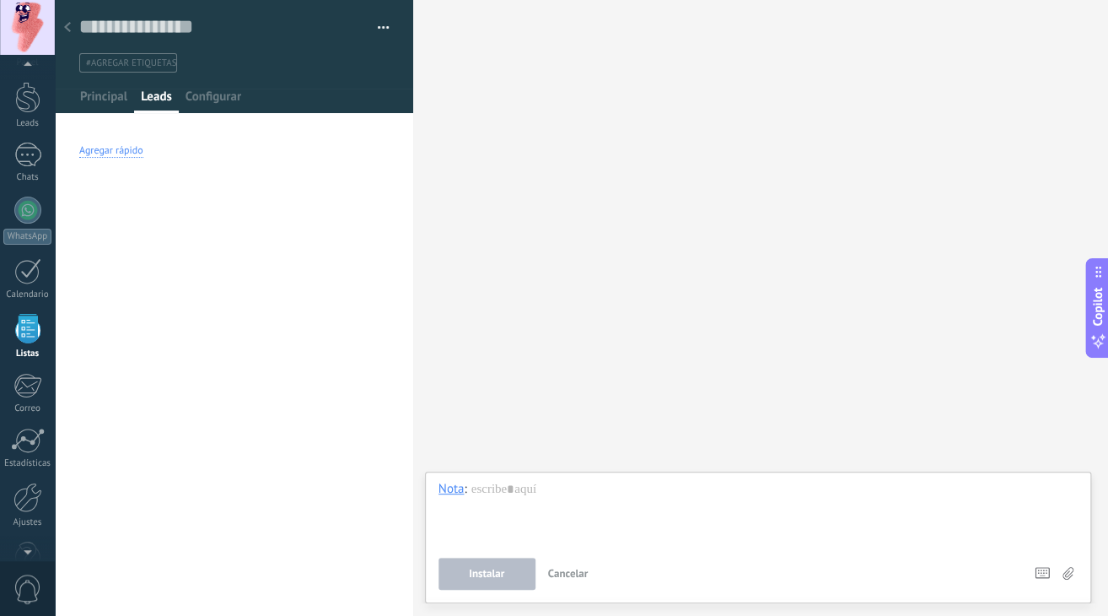
click at [115, 152] on div "Agregar rápido" at bounding box center [111, 150] width 64 height 13
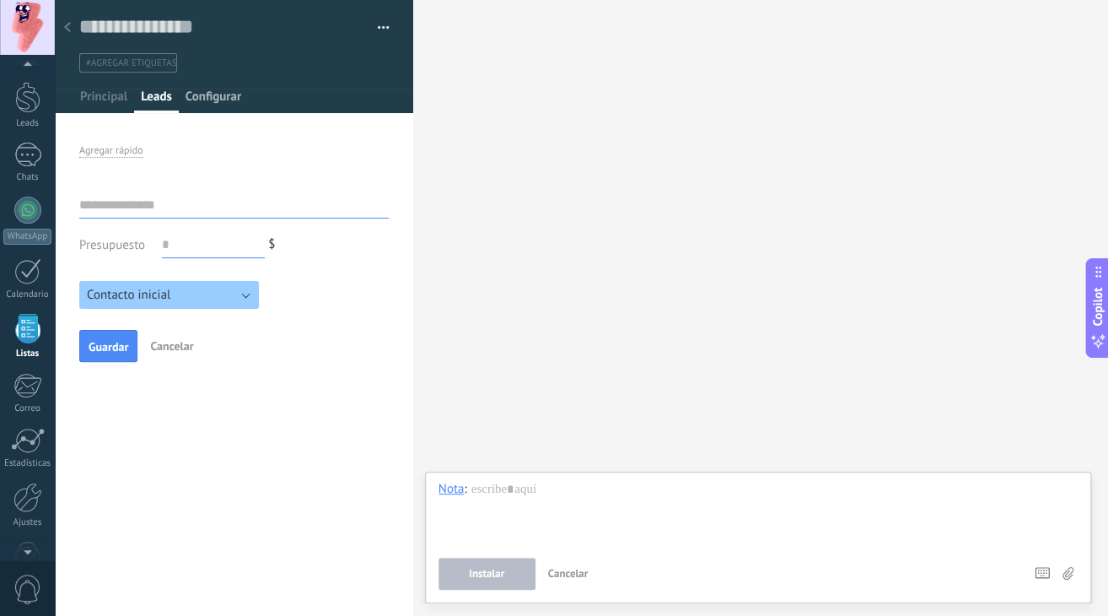
click at [202, 97] on span "Configurar" at bounding box center [214, 101] width 56 height 24
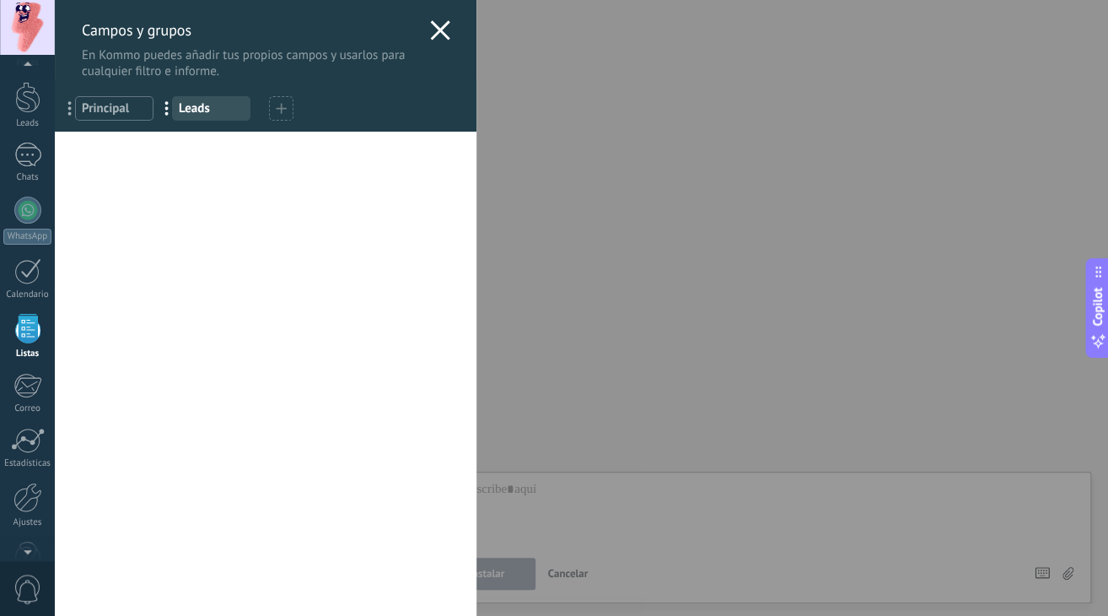
click at [165, 271] on div "Usted ha alcanzado la cantidad máxima de los campos añadidos en la tarifa Perio…" at bounding box center [266, 374] width 422 height 484
click at [436, 20] on icon at bounding box center [440, 30] width 20 height 20
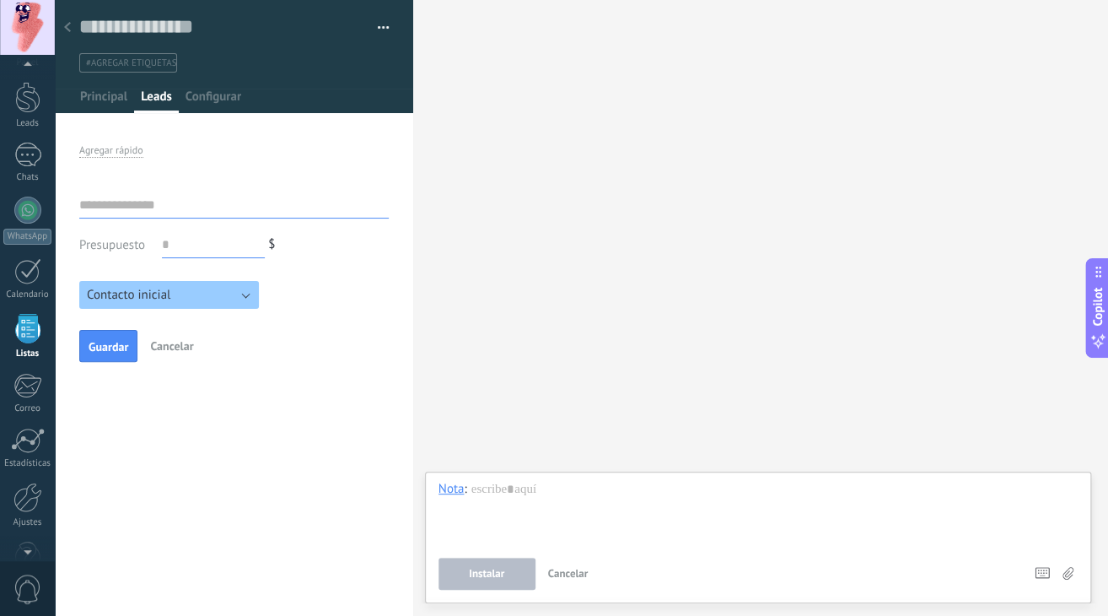
click at [173, 342] on span "Cancelar" at bounding box center [171, 345] width 43 height 15
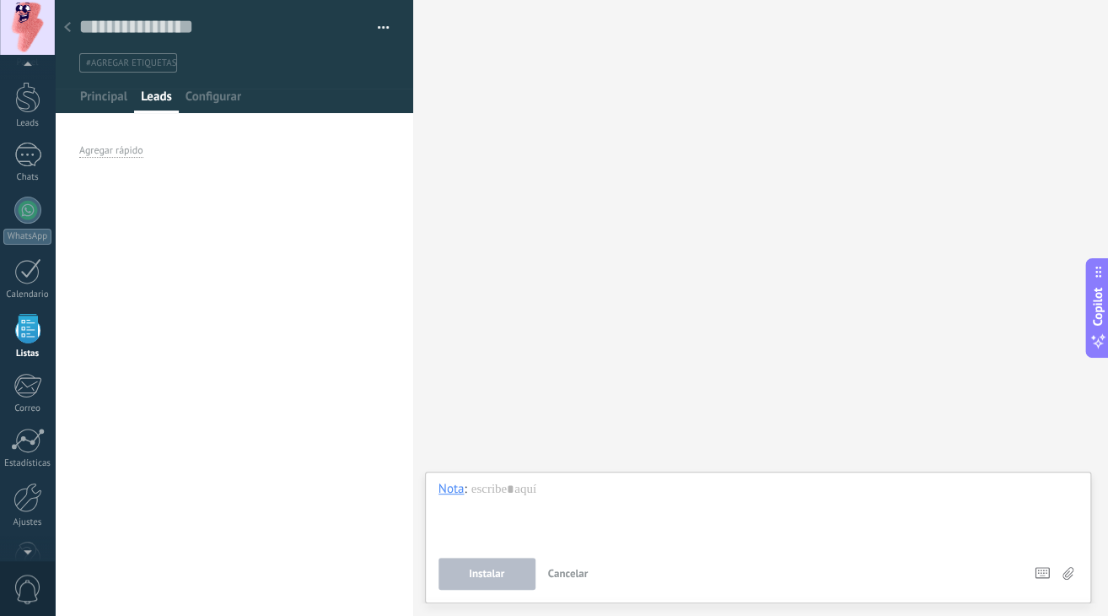
click at [425, 148] on div "Buscar Carga más Participantes:" at bounding box center [760, 308] width 695 height 616
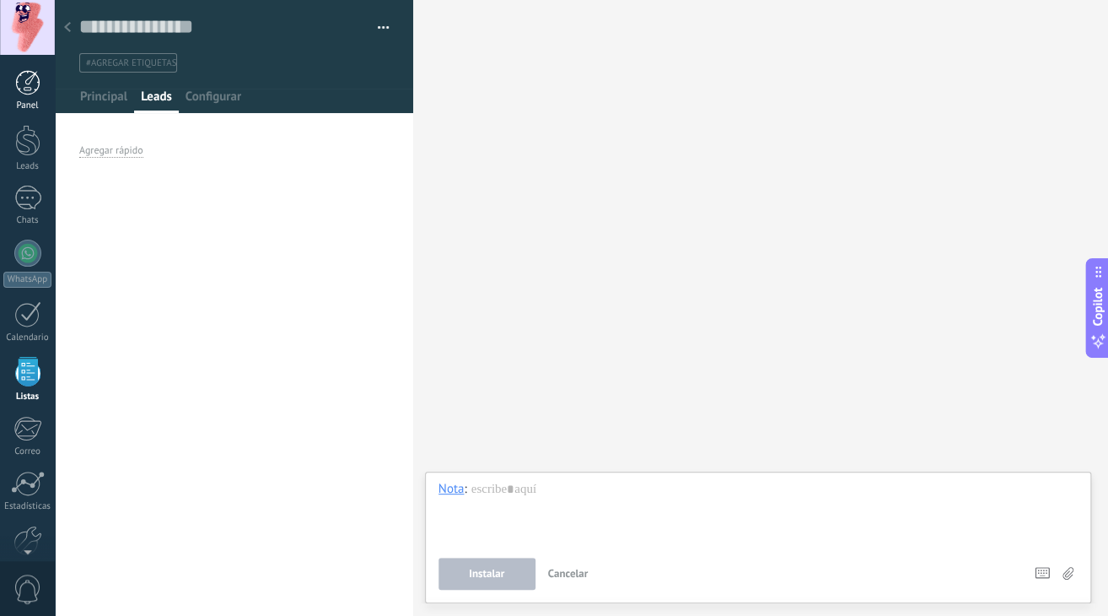
click at [30, 92] on div at bounding box center [27, 82] width 25 height 25
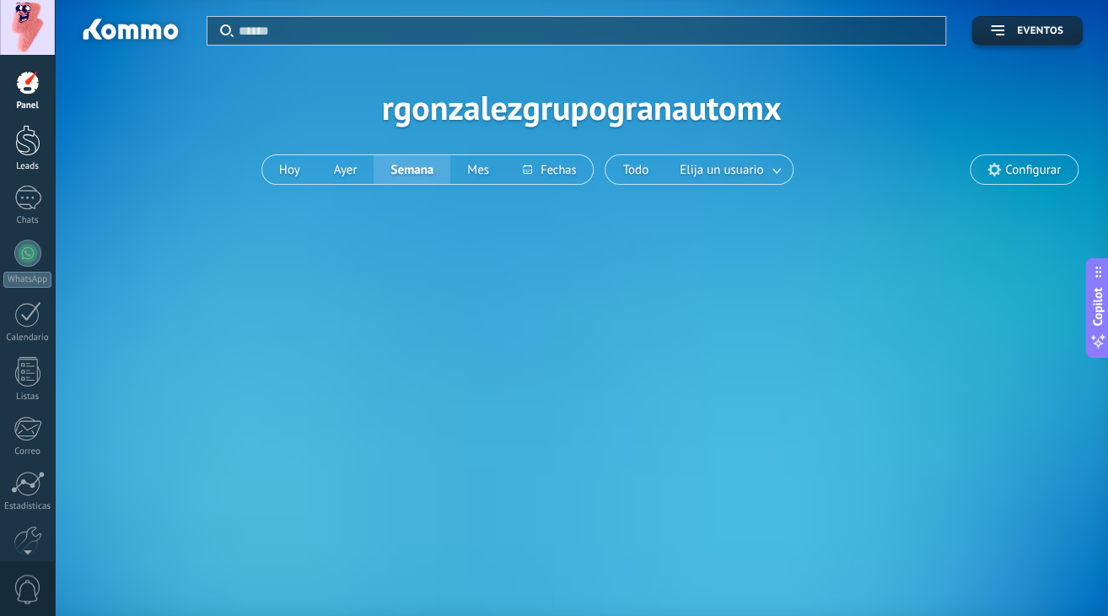
click at [27, 148] on div at bounding box center [27, 140] width 25 height 31
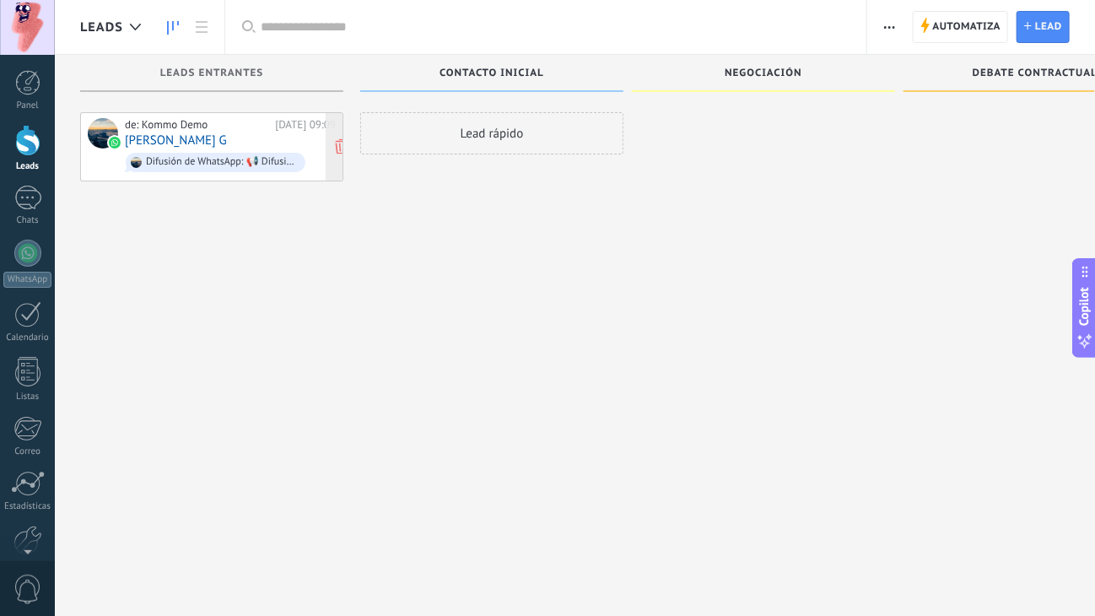
click at [178, 153] on div "Difusión de WhatsApp: 📢 Difusión a miles de personas en minutos 🌍" at bounding box center [216, 162] width 180 height 19
click at [226, 125] on div "de: Kommo Demo" at bounding box center [197, 124] width 144 height 13
click at [933, 24] on span "Automatiza" at bounding box center [967, 27] width 68 height 30
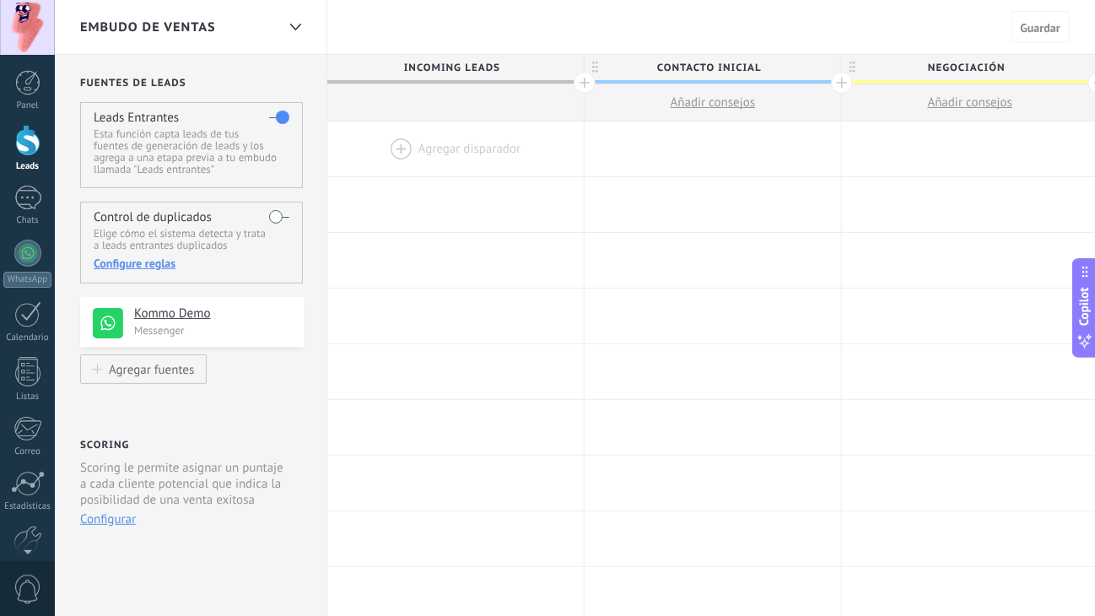
click at [398, 145] on div at bounding box center [455, 148] width 256 height 55
click at [423, 146] on div at bounding box center [455, 148] width 256 height 55
click at [24, 89] on div at bounding box center [27, 82] width 25 height 25
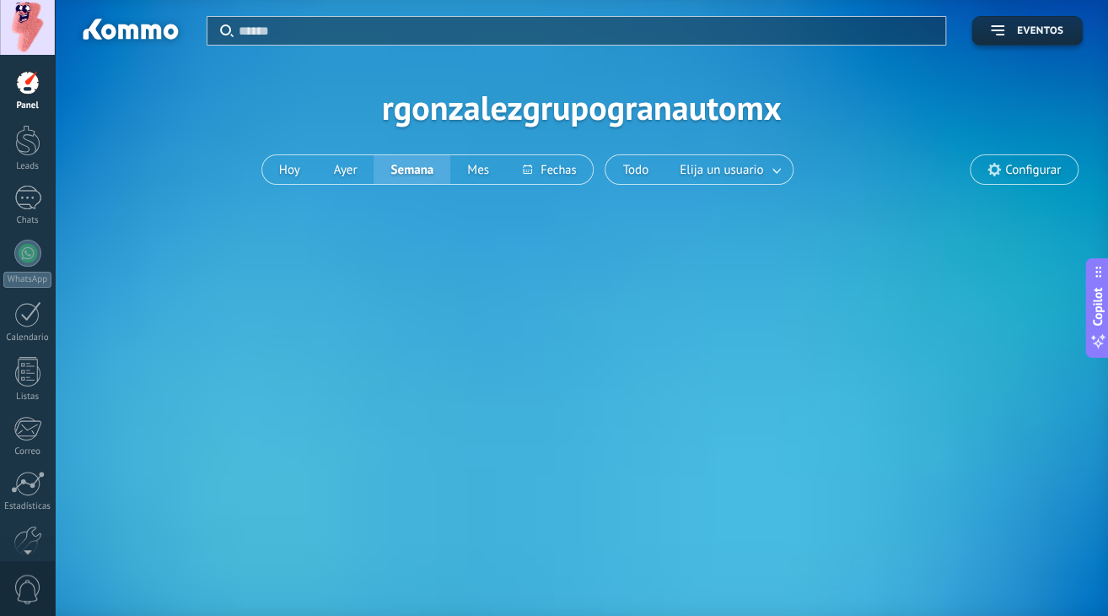
click at [24, 183] on div "Panel Leads 1 Chats WhatsApp Clientes" at bounding box center [27, 358] width 55 height 577
click at [24, 196] on div "1" at bounding box center [27, 198] width 27 height 24
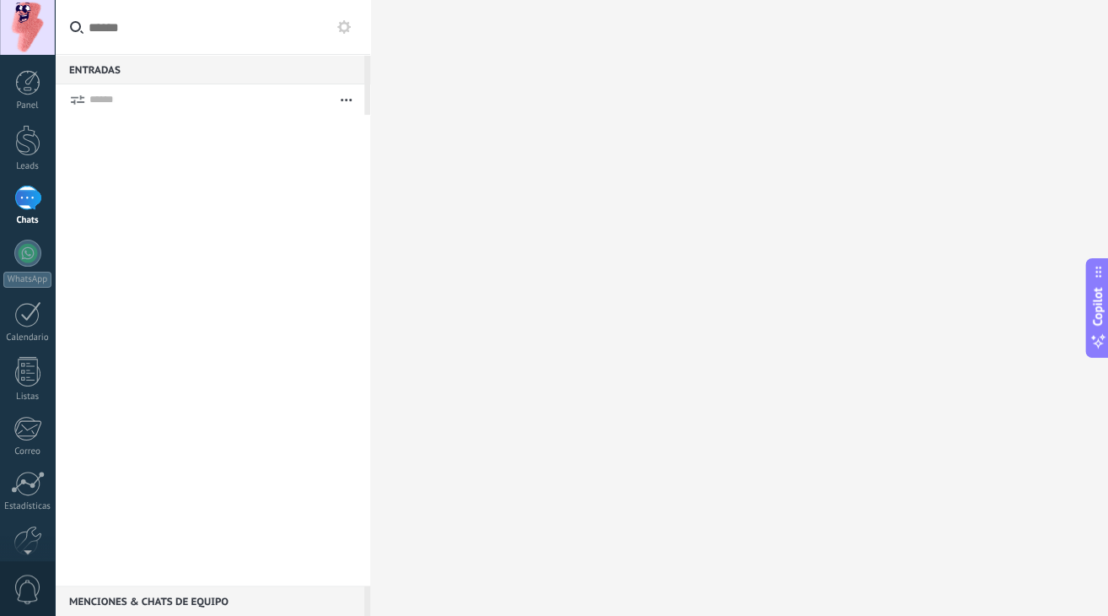
click at [340, 96] on button "button" at bounding box center [346, 99] width 36 height 30
click at [347, 36] on button at bounding box center [344, 27] width 20 height 20
click at [27, 274] on div "WhatsApp" at bounding box center [27, 280] width 48 height 16
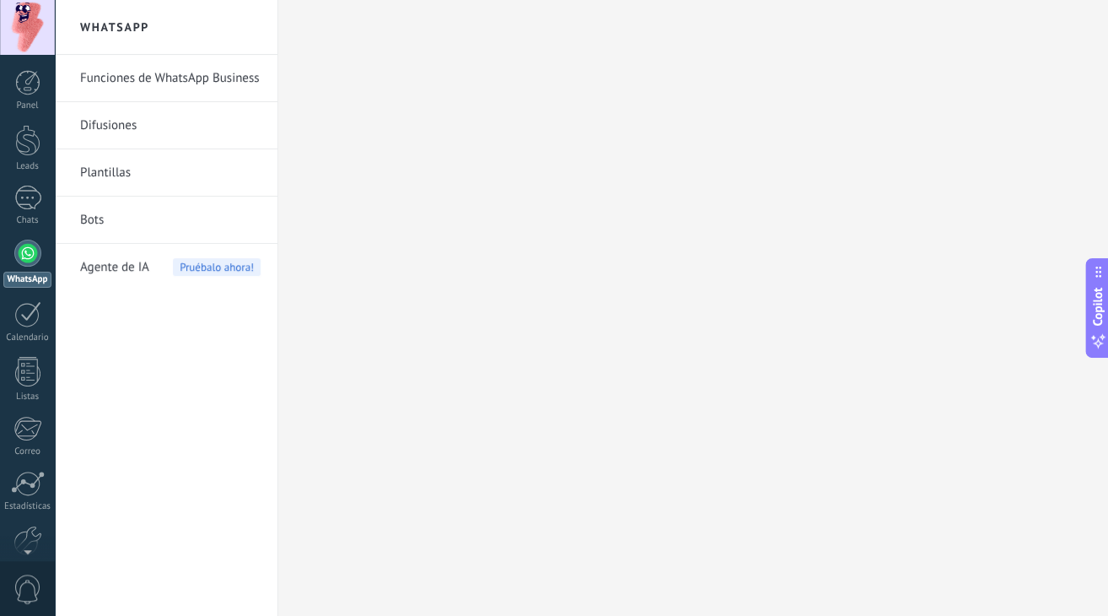
click at [128, 134] on link "Difusiones" at bounding box center [170, 125] width 180 height 47
click at [145, 86] on link "Funciones de WhatsApp Business" at bounding box center [170, 78] width 180 height 47
click at [124, 85] on link "Funciones de WhatsApp Business" at bounding box center [170, 78] width 180 height 47
click at [105, 113] on link "Difusiones" at bounding box center [170, 125] width 180 height 47
click at [108, 171] on link "Plantillas" at bounding box center [170, 172] width 180 height 47
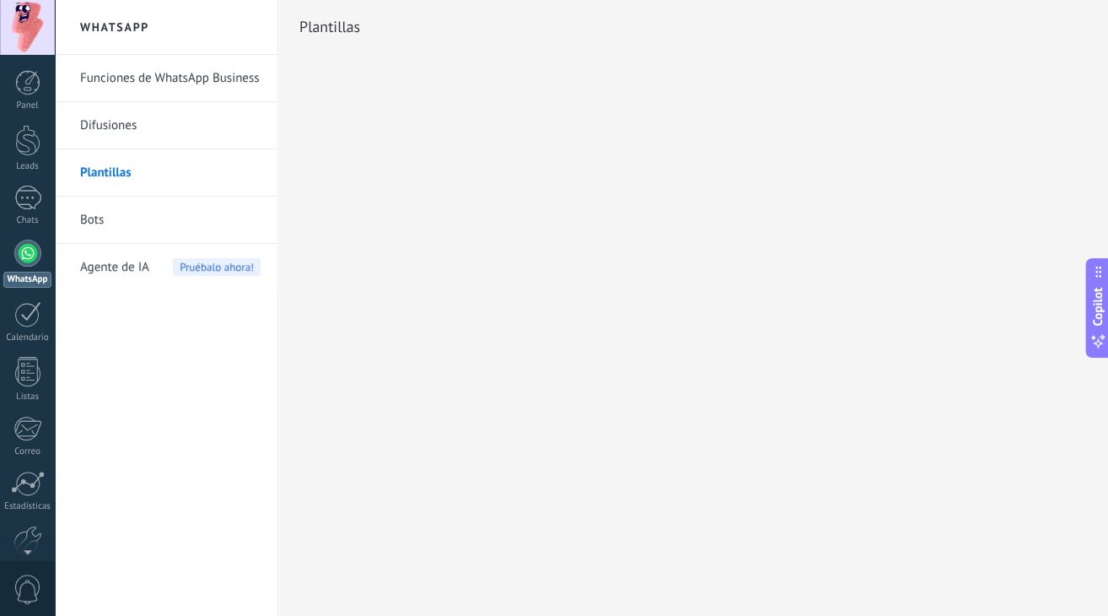
click at [106, 227] on link "Bots" at bounding box center [170, 220] width 180 height 47
click at [107, 226] on link "Bots" at bounding box center [170, 220] width 180 height 47
click at [97, 218] on link "Bots" at bounding box center [170, 220] width 180 height 47
click at [114, 271] on span "Agente de IA" at bounding box center [114, 267] width 69 height 47
click at [131, 80] on link "Funciones de WhatsApp Business" at bounding box center [170, 78] width 180 height 47
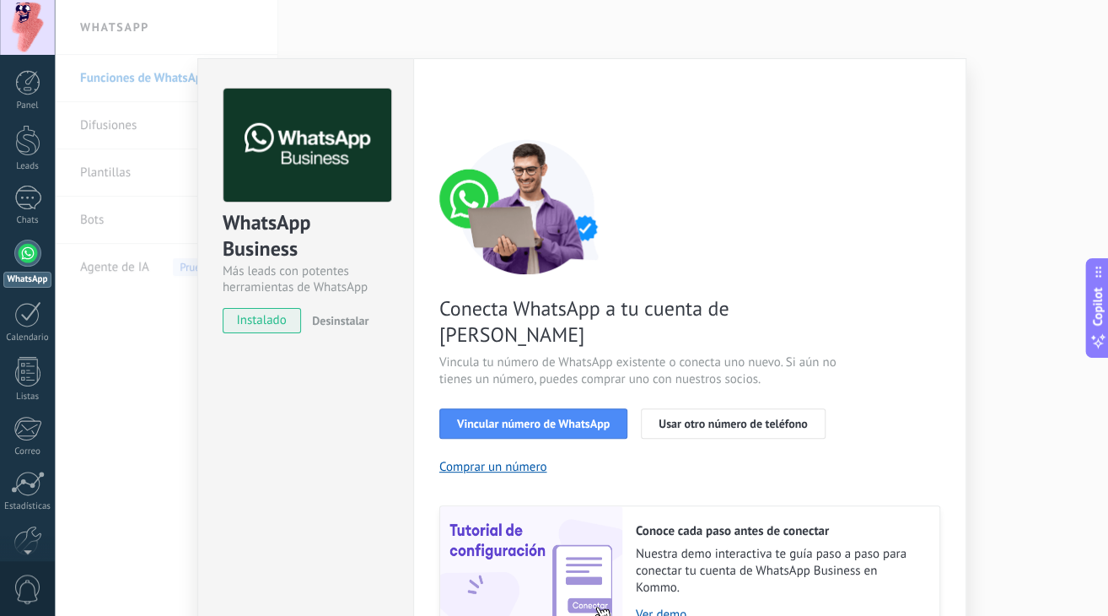
scroll to position [73, 0]
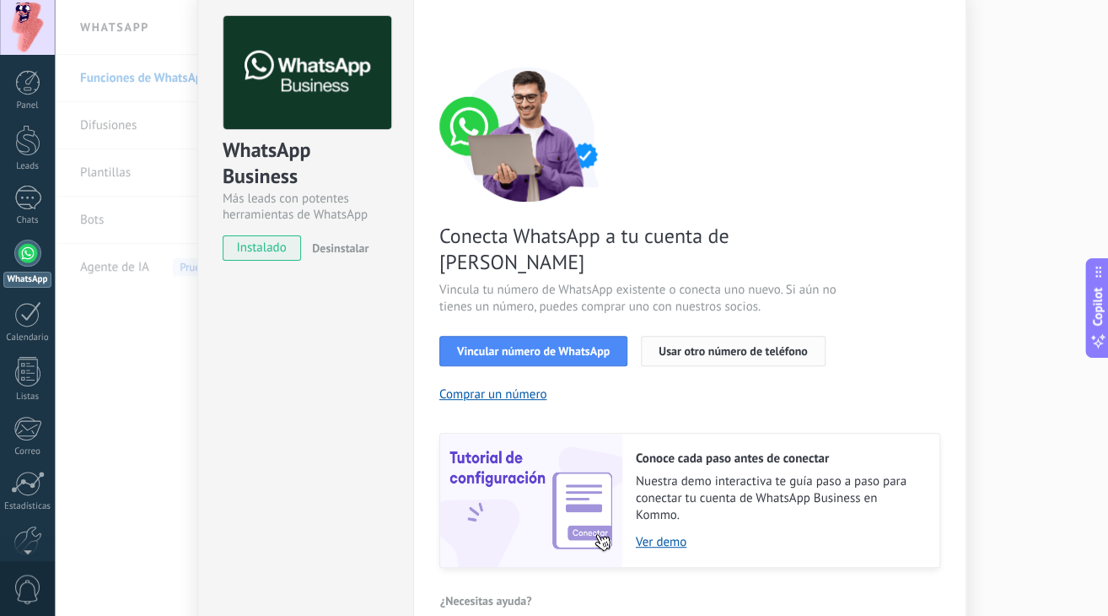
click at [701, 336] on button "Usar otro número de teléfono" at bounding box center [733, 351] width 184 height 30
